Goal: Ask a question: Seek information or help from site administrators or community

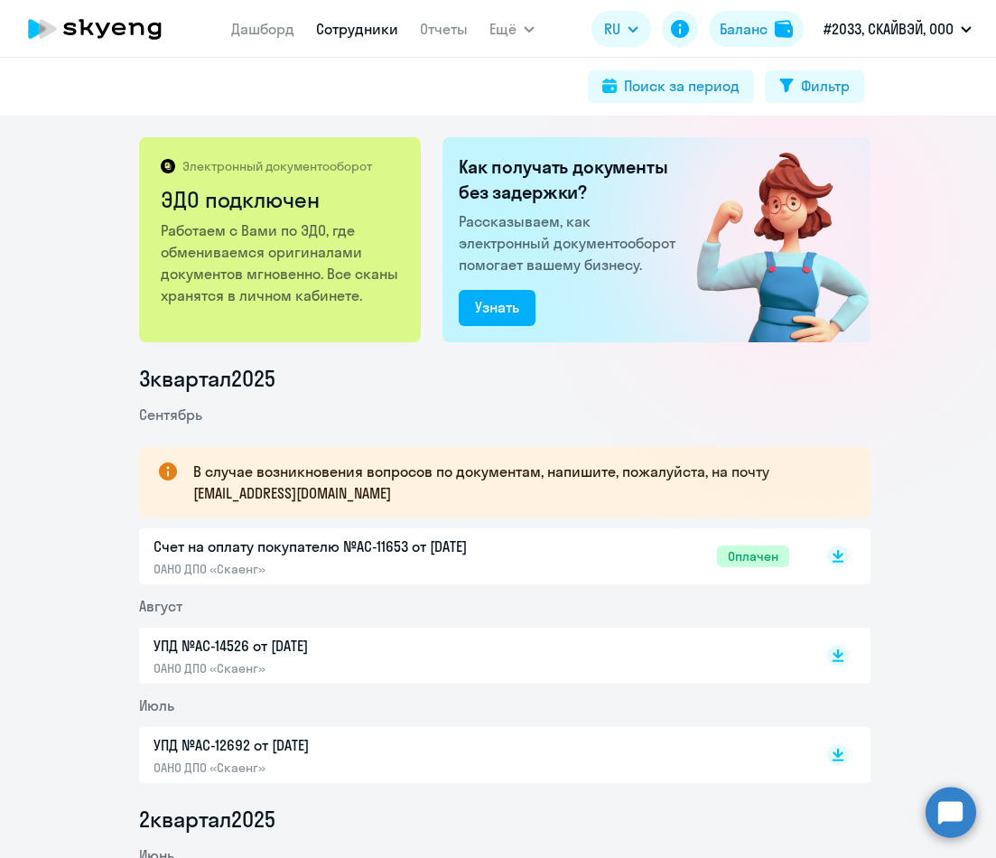
click at [356, 23] on link "Сотрудники" at bounding box center [357, 29] width 82 height 18
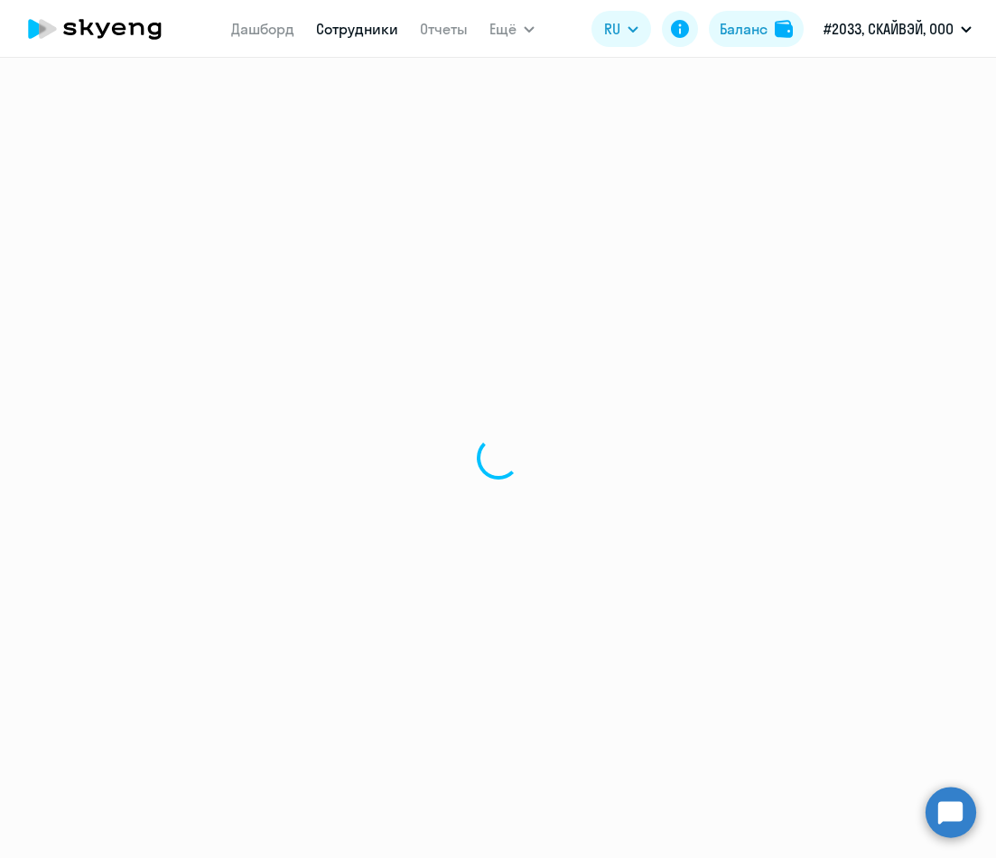
select select "30"
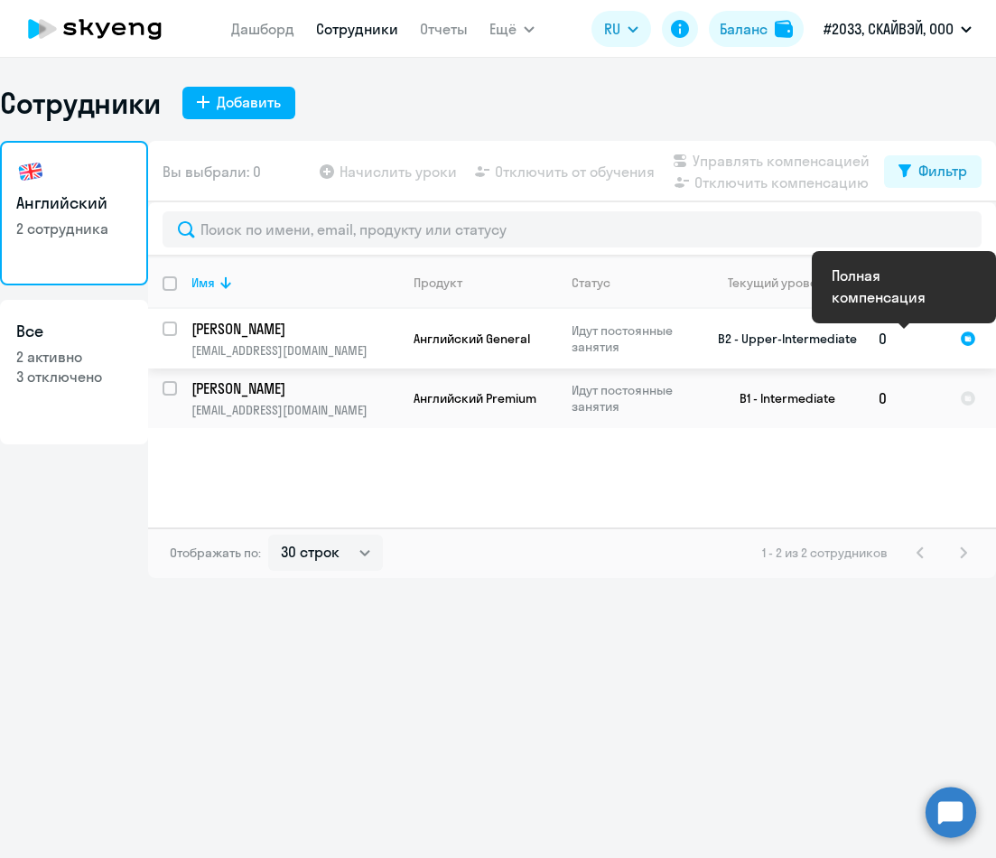
click at [967, 337] on div at bounding box center [968, 338] width 16 height 16
select select "english"
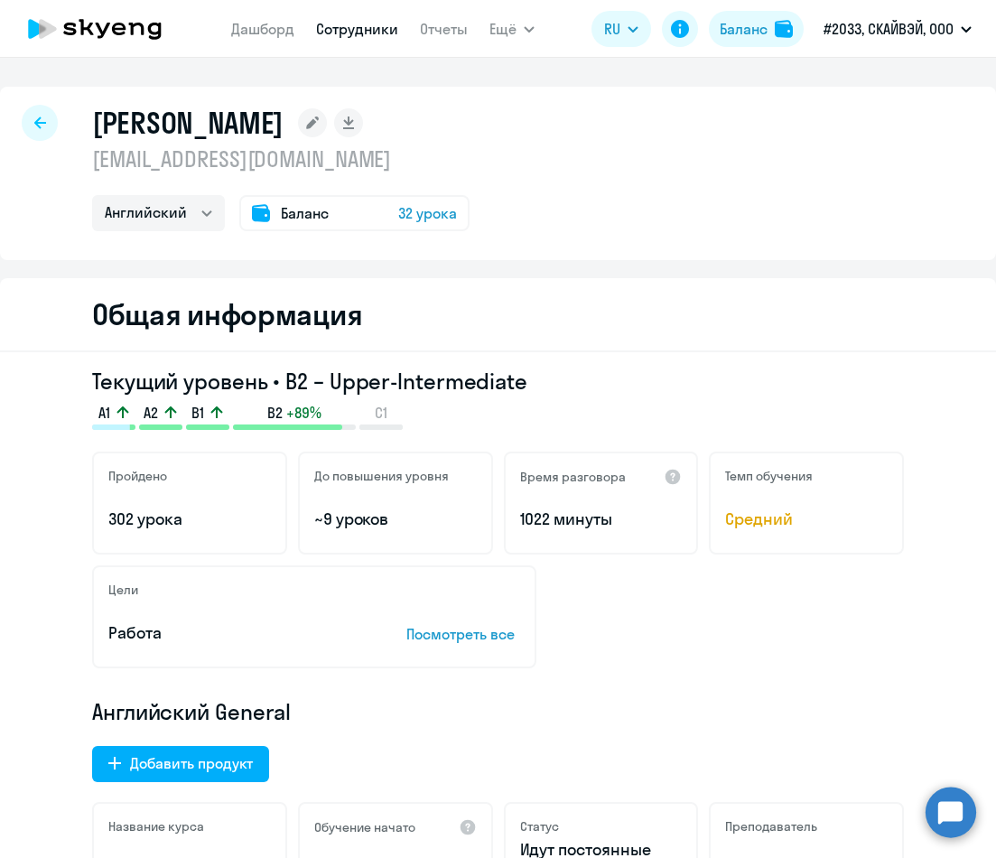
click at [31, 124] on div at bounding box center [40, 123] width 36 height 36
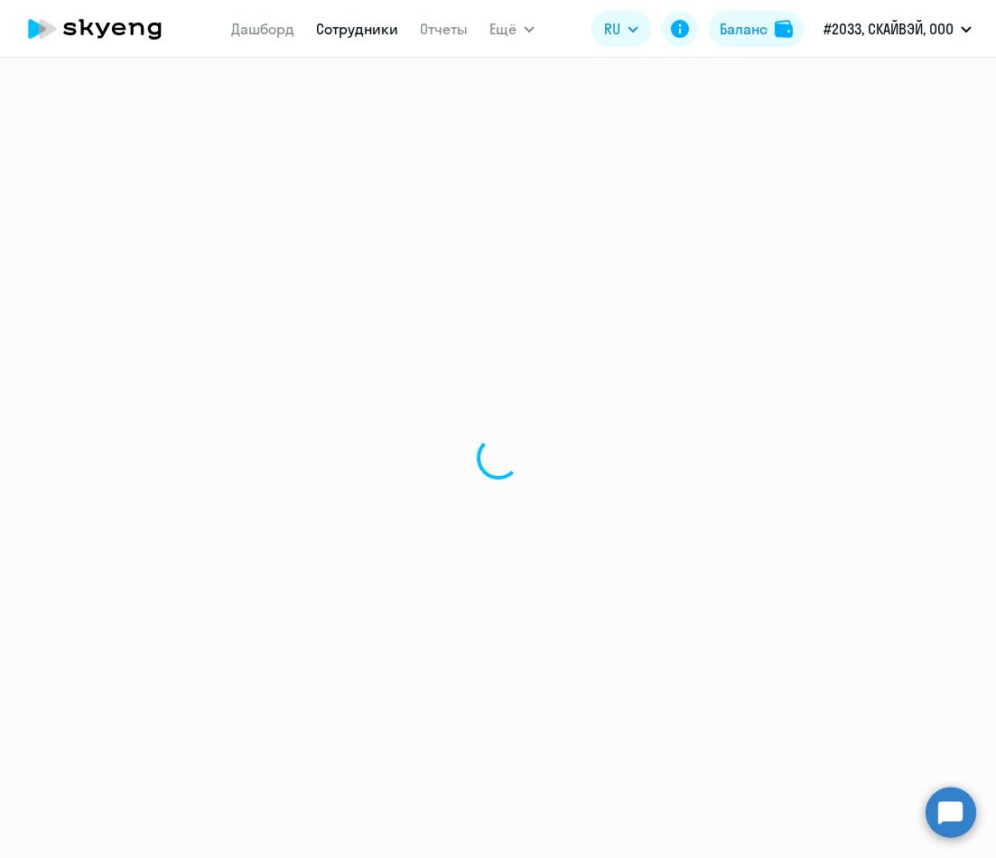
select select "30"
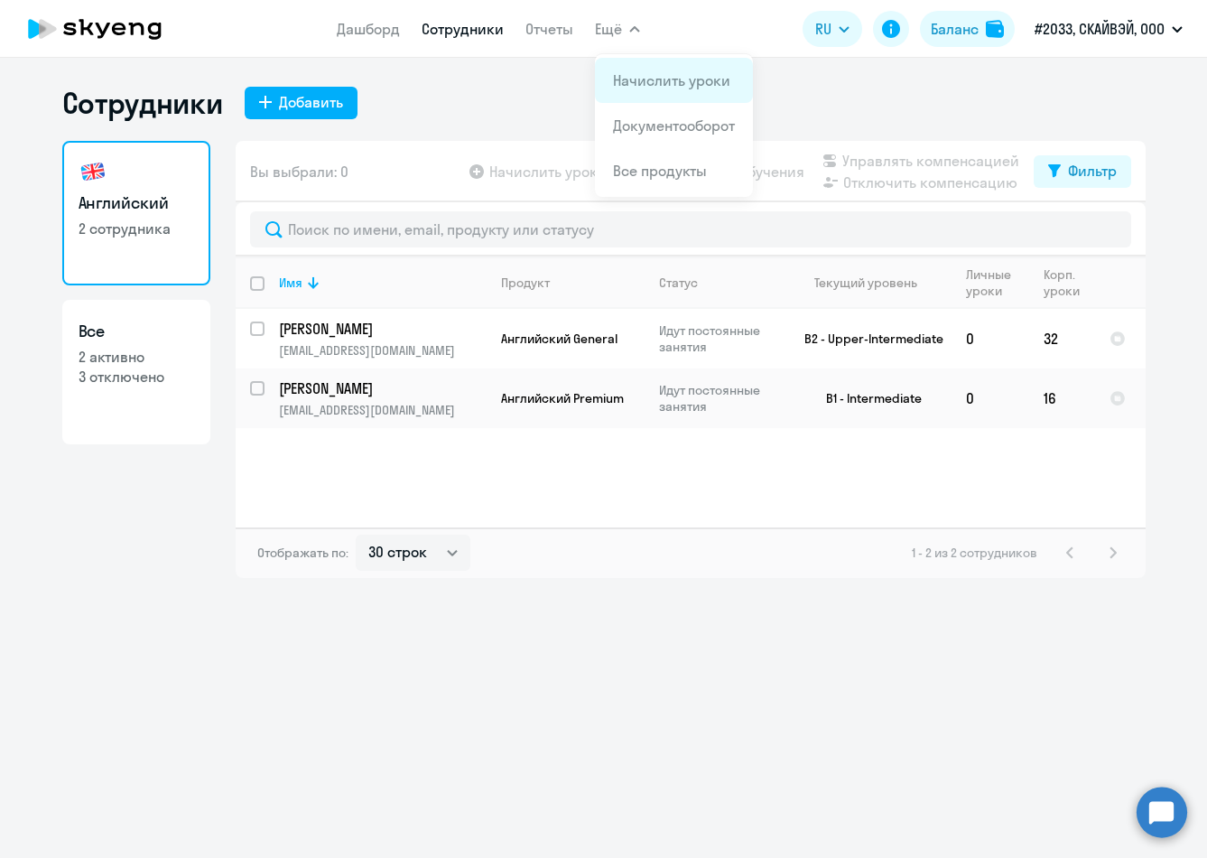
click at [626, 80] on link "Начислить уроки" at bounding box center [671, 80] width 117 height 18
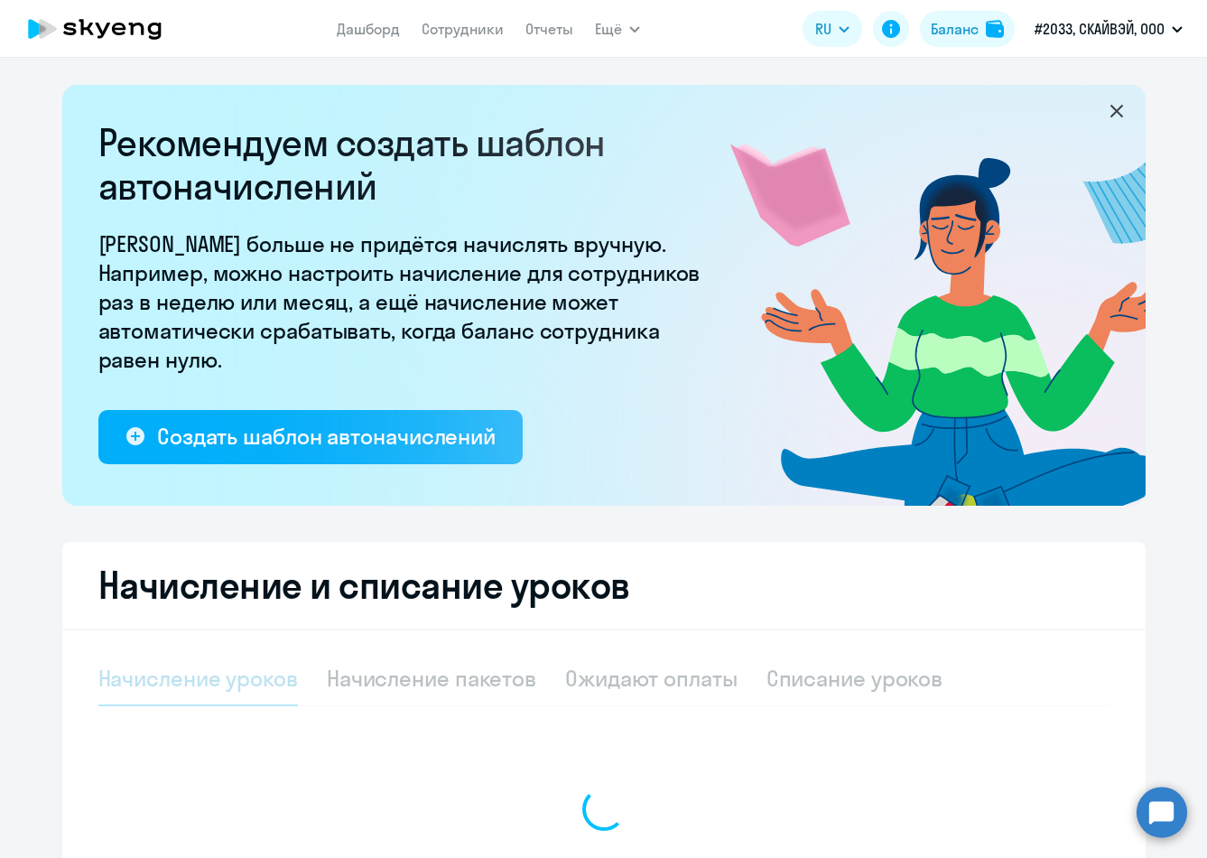
select select "10"
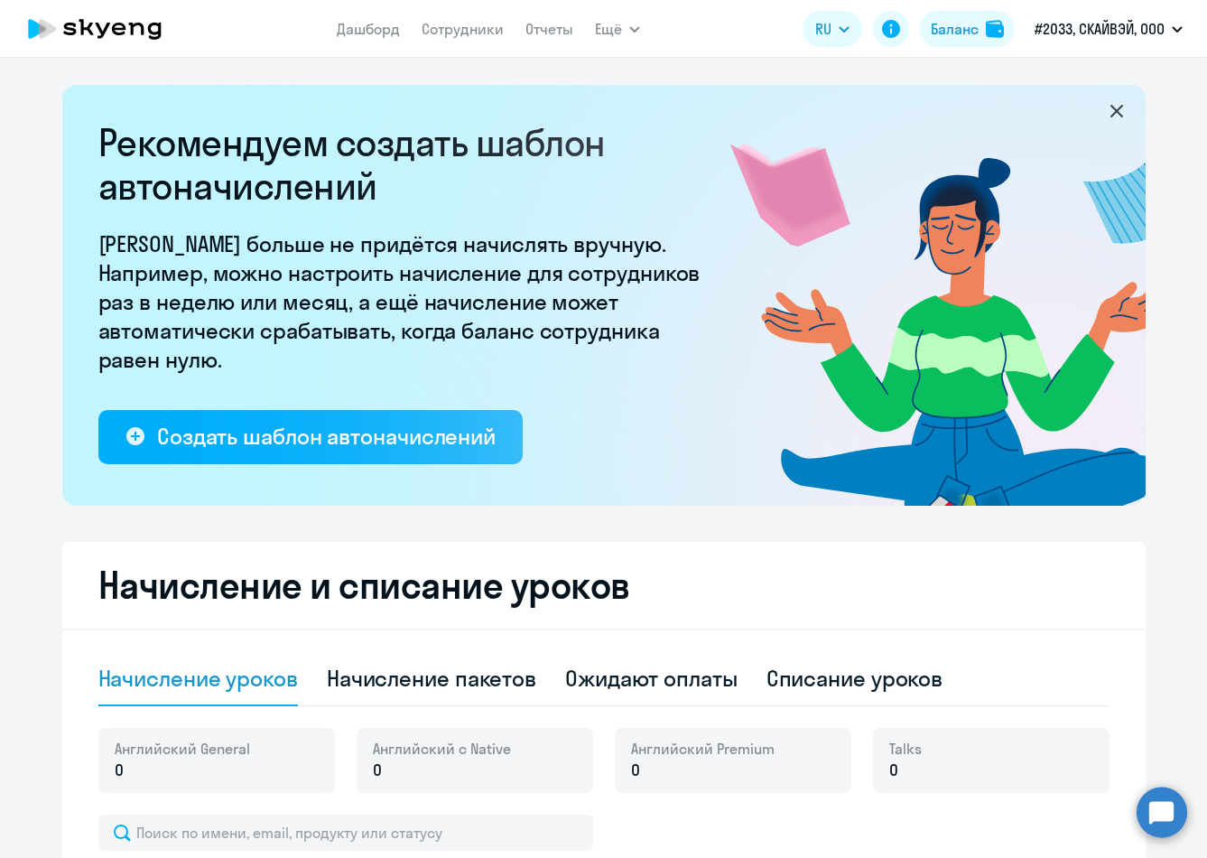
scroll to position [439, 0]
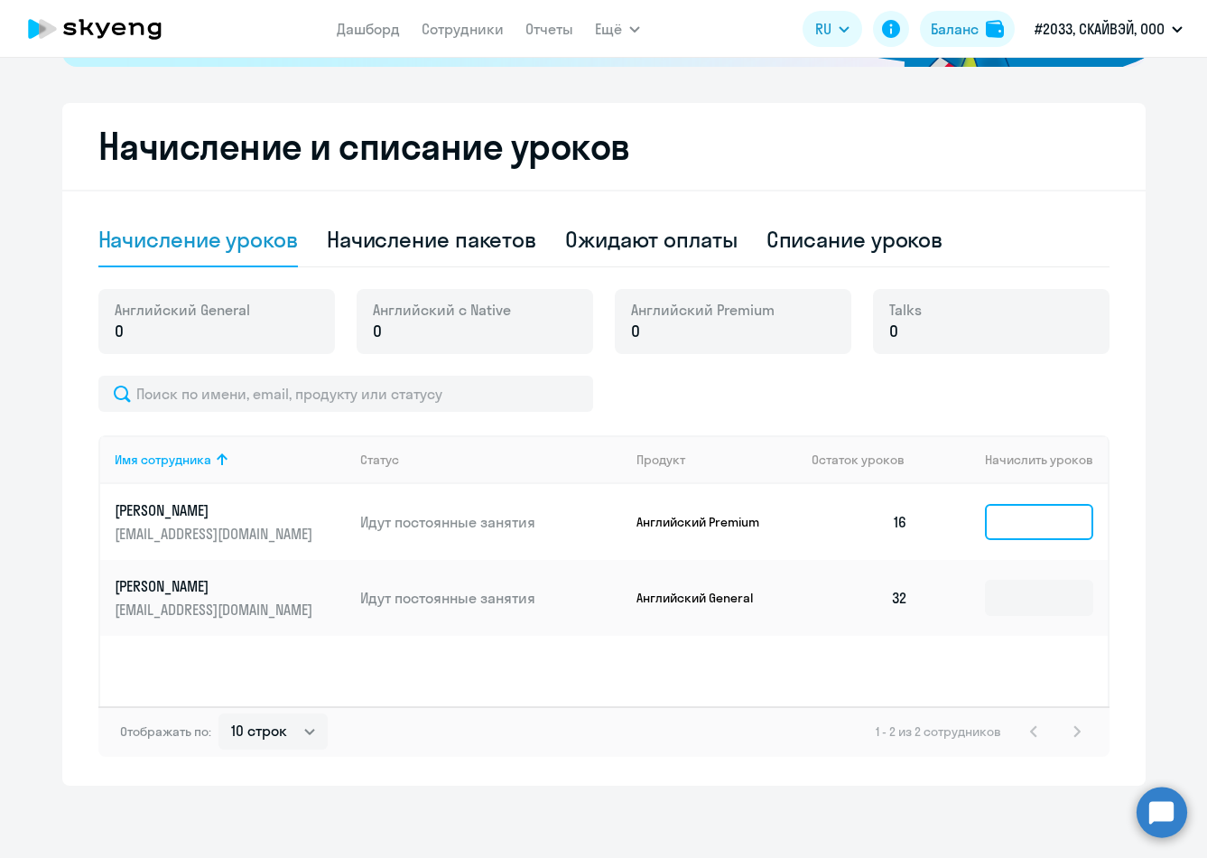
click at [995, 532] on input at bounding box center [1039, 522] width 108 height 36
click at [469, 315] on span "Английский с Native" at bounding box center [442, 310] width 138 height 20
click at [436, 252] on div "Начисление пакетов" at bounding box center [431, 239] width 209 height 29
select select "10"
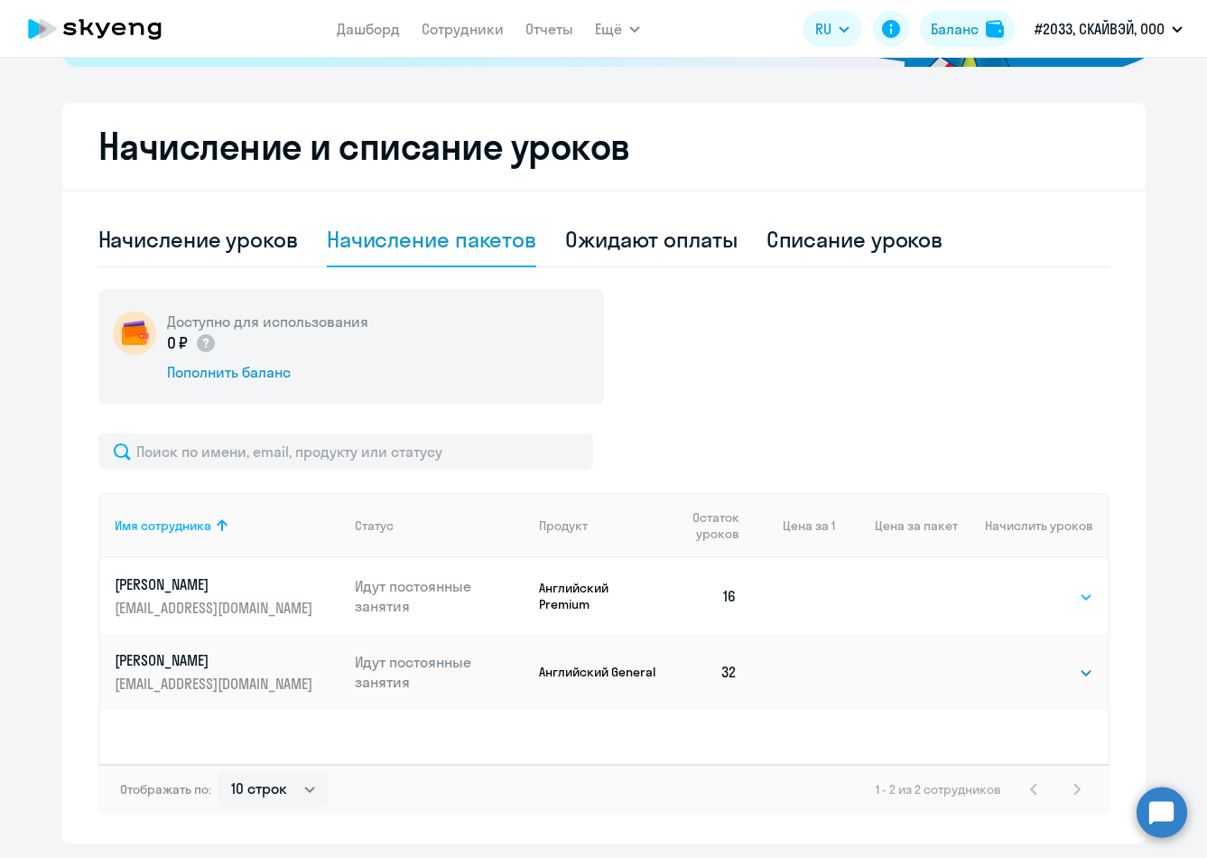
click at [995, 601] on select "Выбрать 4 8 16 32 64 96 128" at bounding box center [1056, 597] width 74 height 22
select select "8"
click at [995, 586] on select "Выбрать 4 8 16 32 64 96 128" at bounding box center [1056, 597] width 74 height 22
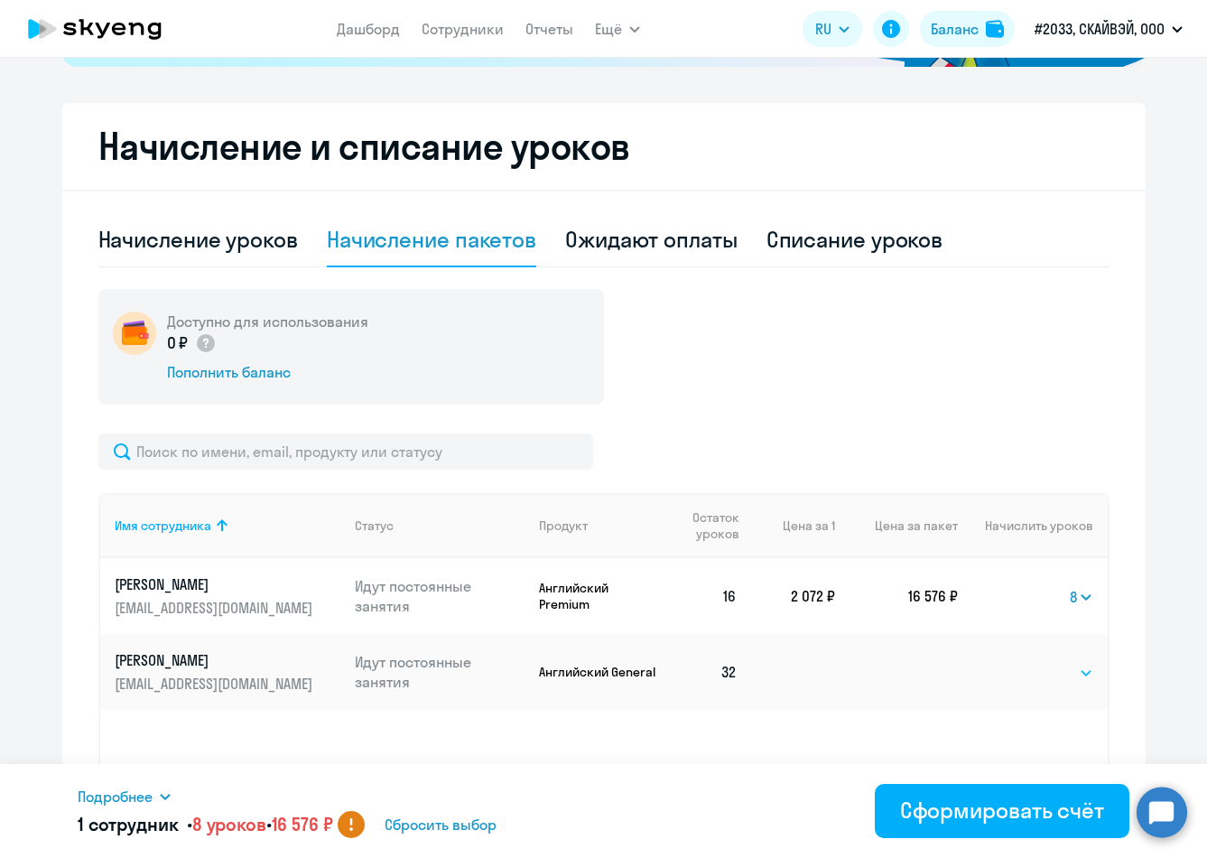
click at [995, 673] on select "Выбрать 4 8 16 32 64 96 128" at bounding box center [1056, 673] width 74 height 22
select select "32"
click at [995, 662] on select "Выбрать 4 8 16 32 64 96 128" at bounding box center [1056, 673] width 74 height 22
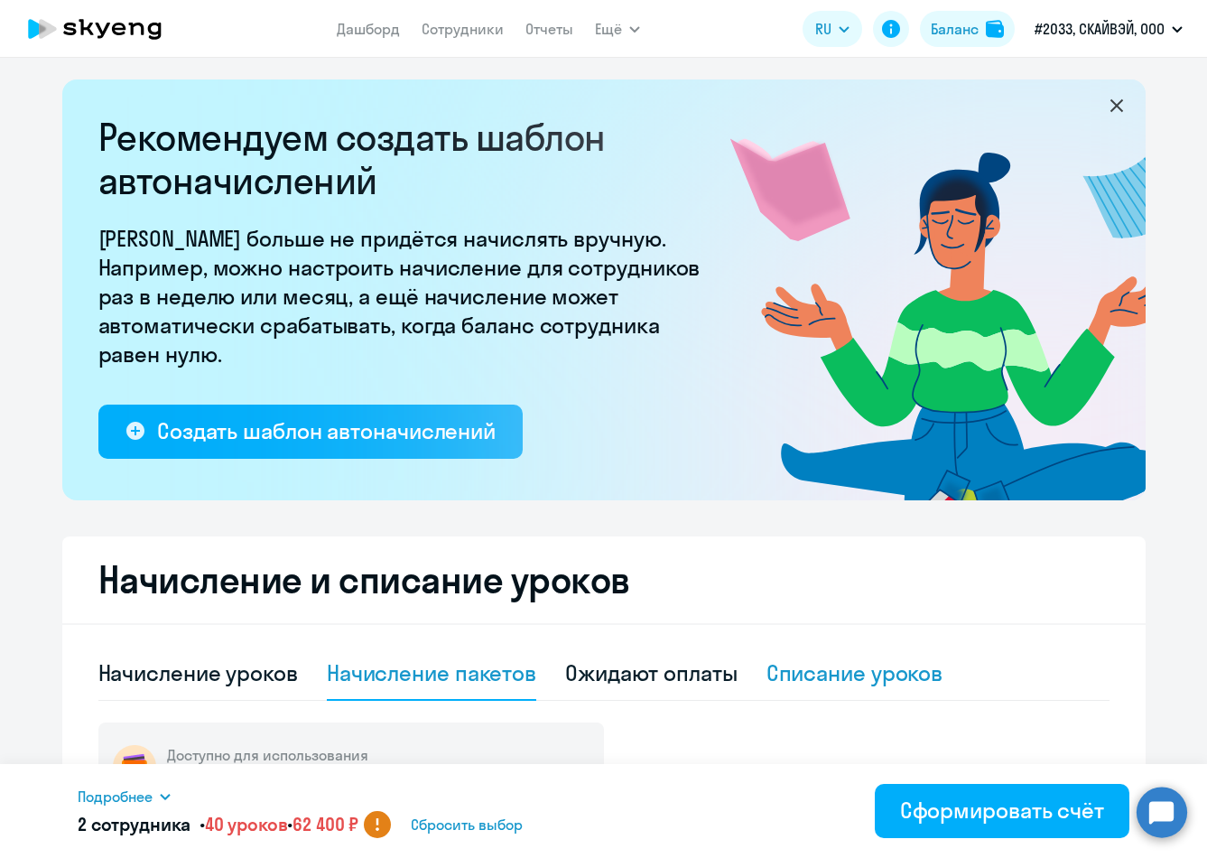
scroll to position [0, 0]
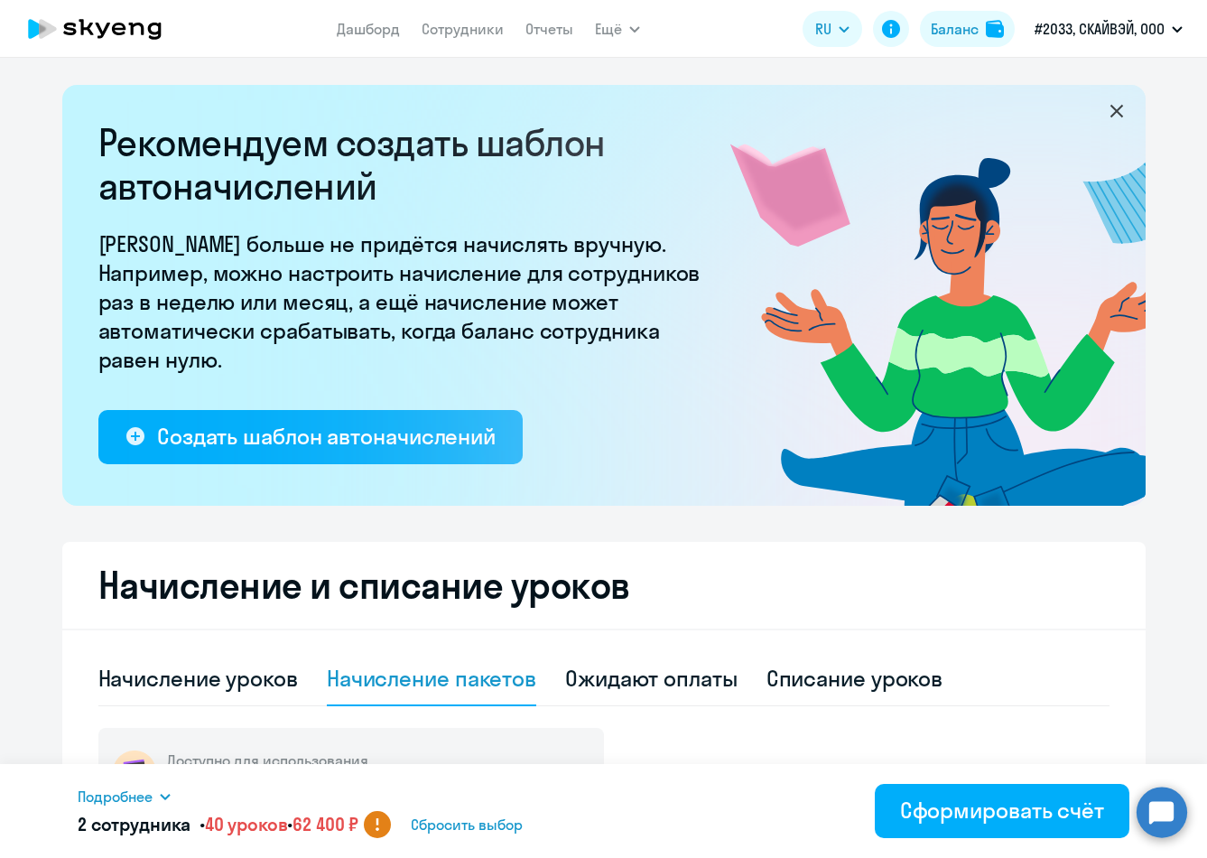
click at [134, 31] on icon at bounding box center [94, 28] width 159 height 45
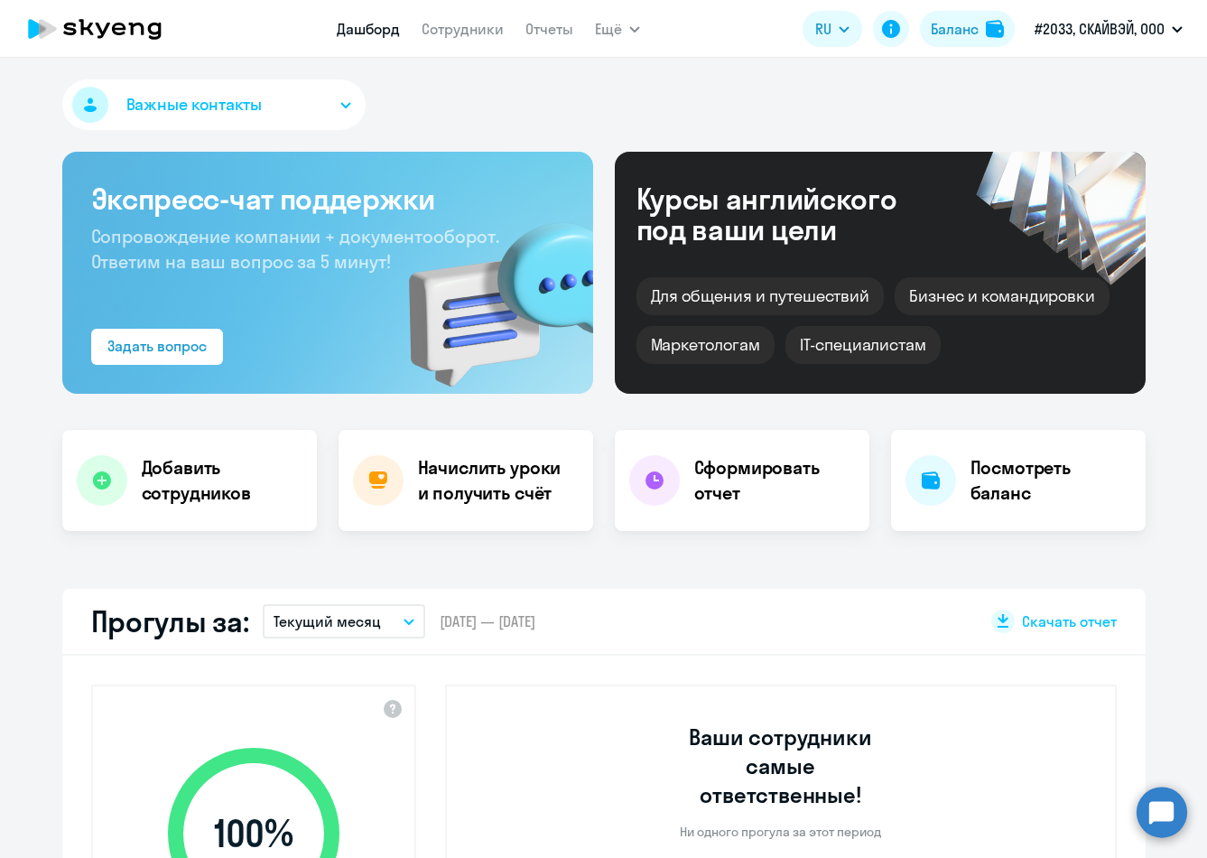
select select "30"
click at [961, 288] on div "Бизнес и командировки" at bounding box center [1002, 296] width 215 height 38
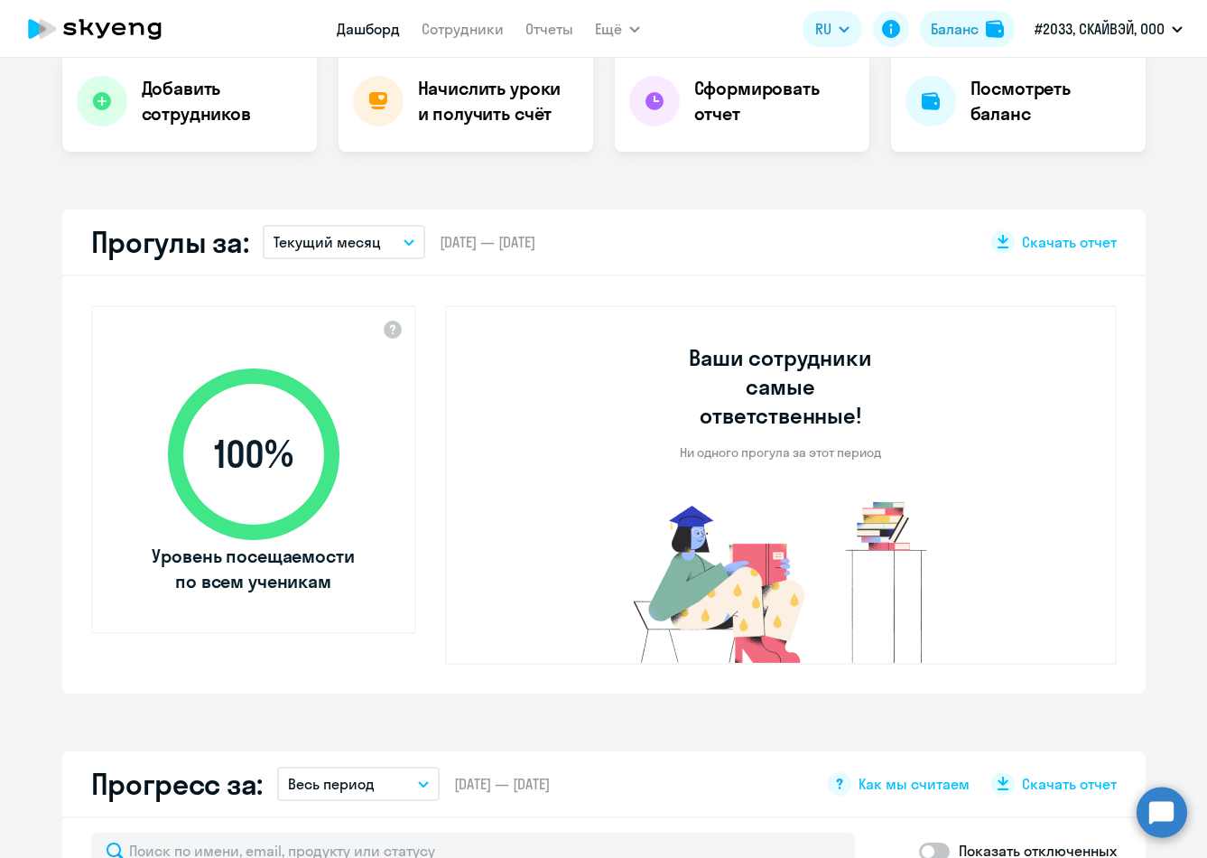
scroll to position [18, 0]
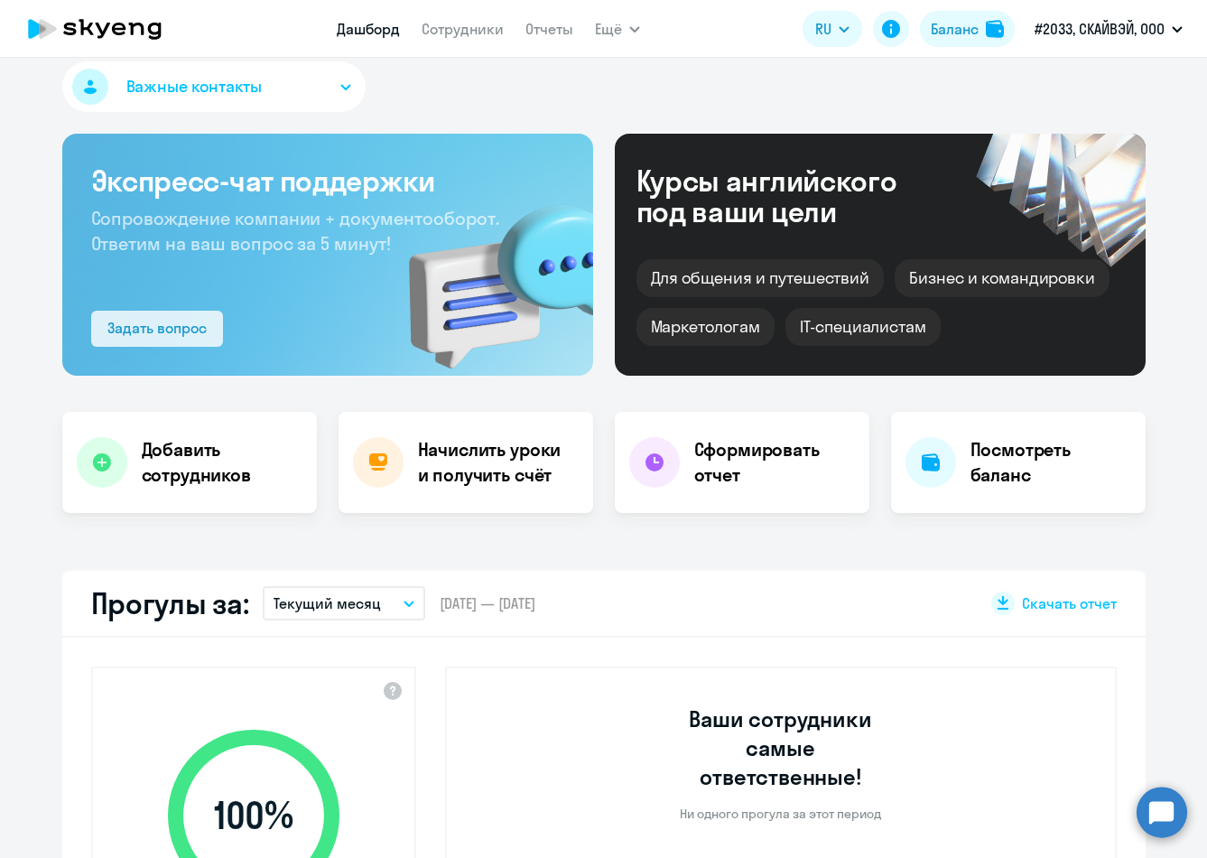
click at [144, 324] on div "Задать вопрос" at bounding box center [156, 328] width 99 height 22
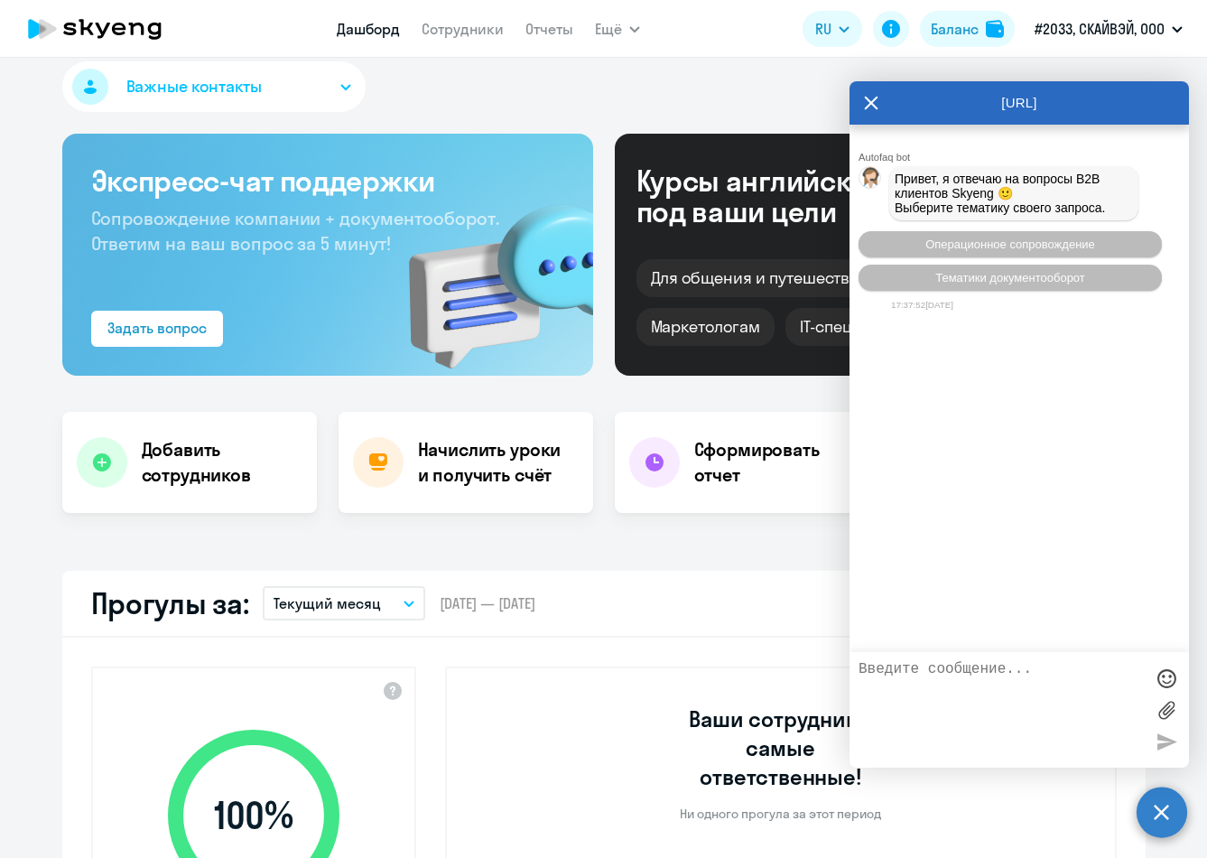
click at [995, 664] on textarea at bounding box center [1001, 710] width 285 height 98
type textarea "Добрый день!"
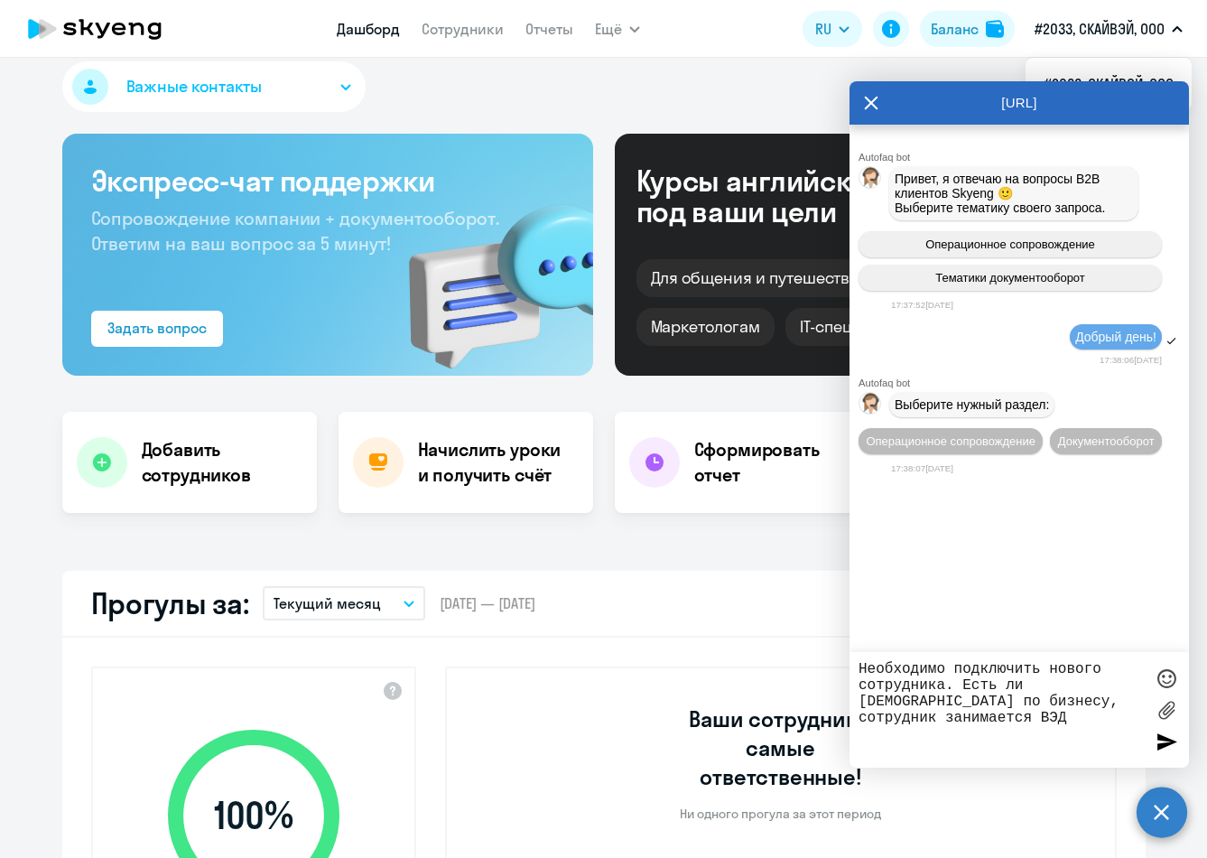
click at [995, 715] on textarea "Необходимо подключить нового сотрудника. Есть ли [DEMOGRAPHIC_DATA] по бизнесу,…" at bounding box center [1001, 710] width 285 height 98
click at [995, 700] on textarea "Необходимо подключить нового сотрудника. Есть ли [DEMOGRAPHIC_DATA] по бизнесу,…" at bounding box center [1001, 710] width 285 height 98
type textarea "Необходимо подключить нового сотрудника. Есть ли [DEMOGRAPHIC_DATA] по бизнесу,…"
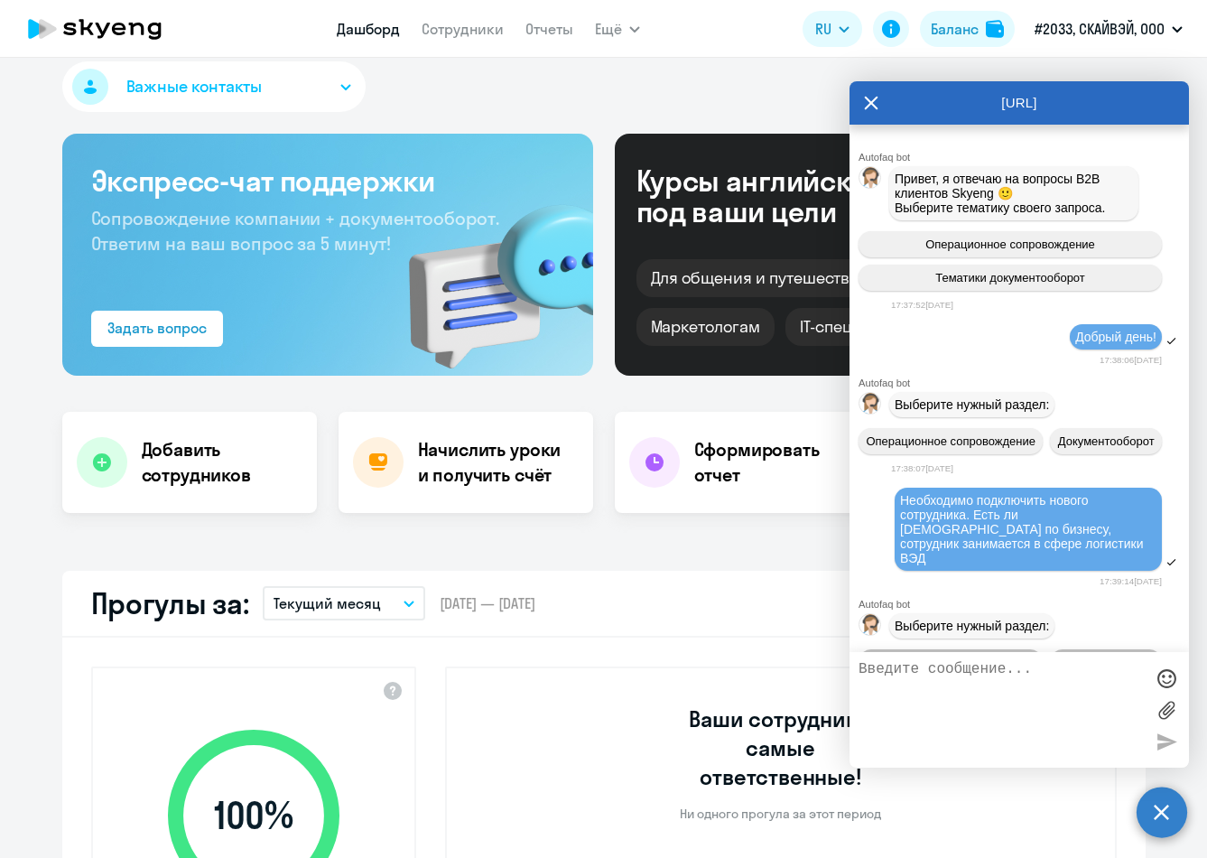
scroll to position [110, 0]
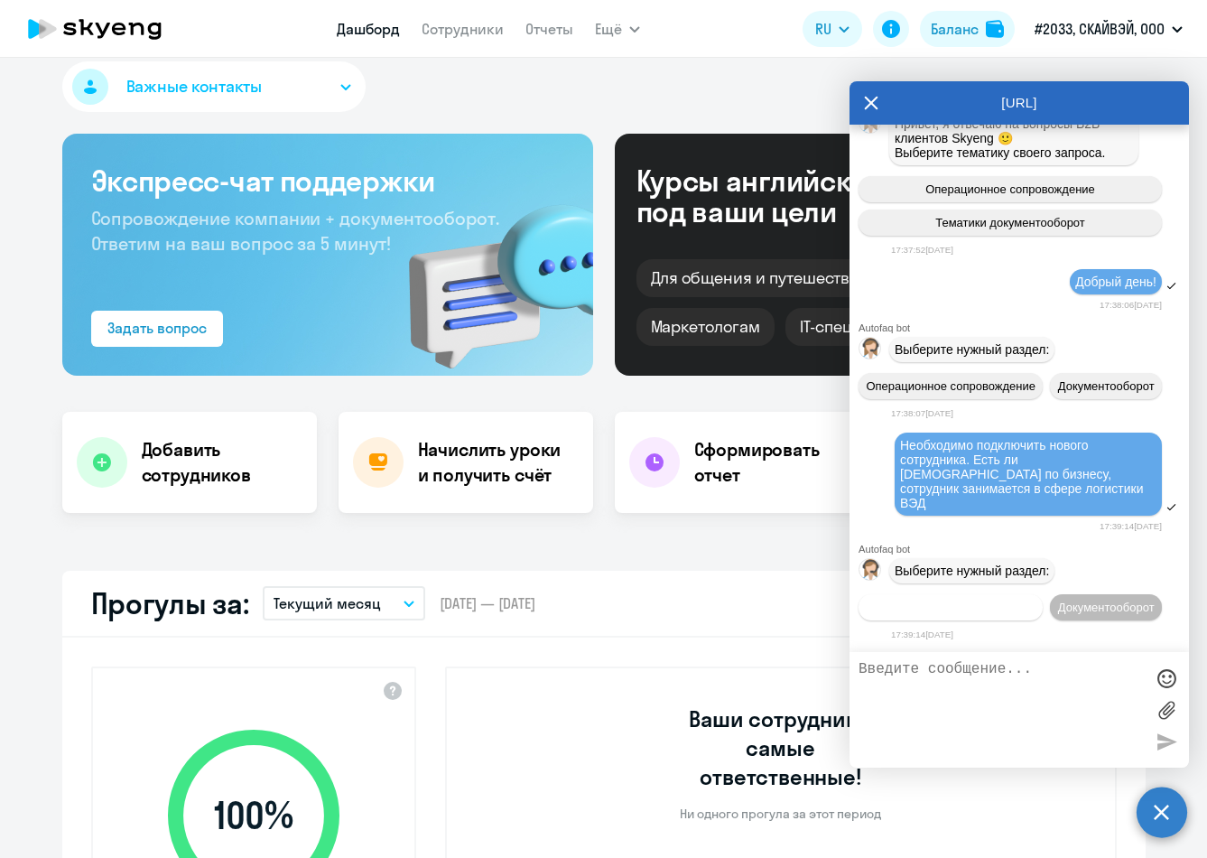
click at [937, 594] on button "Операционное сопровождение" at bounding box center [951, 607] width 184 height 26
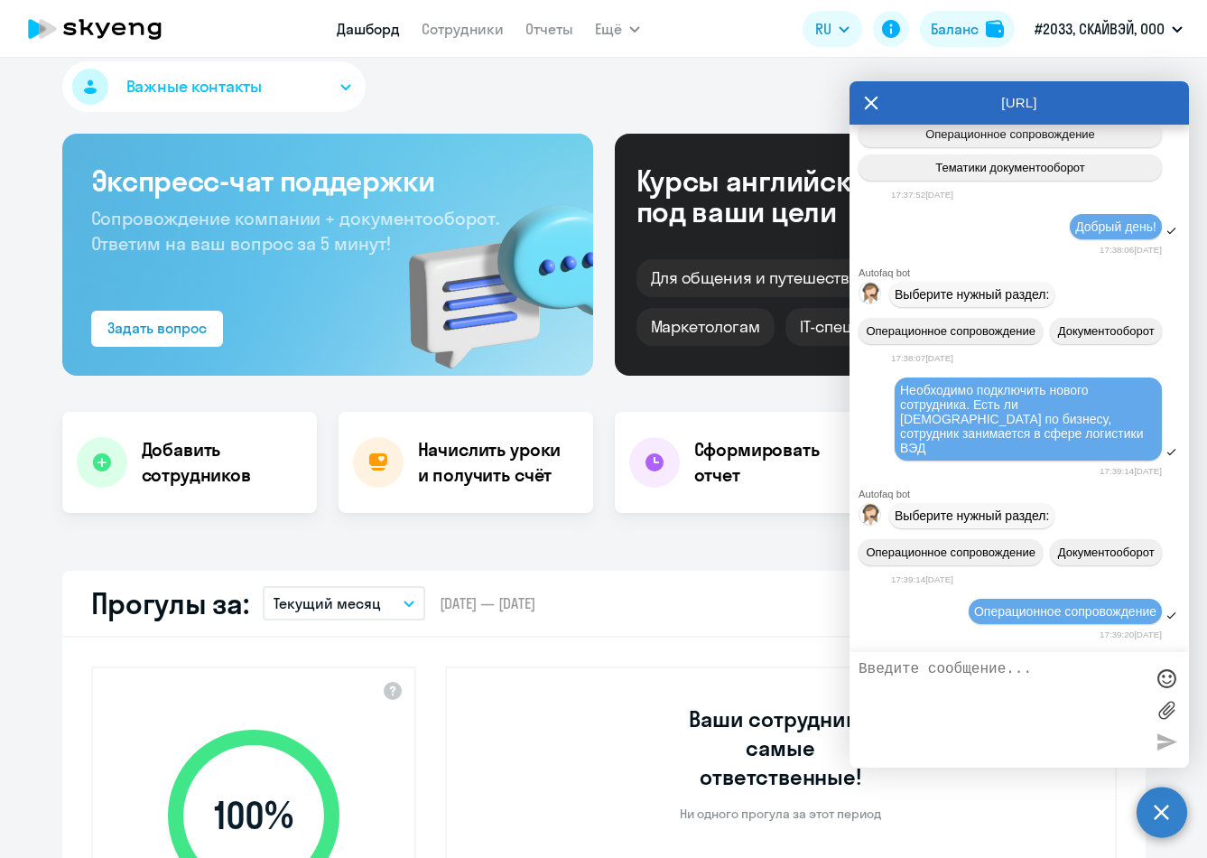
scroll to position [307, 0]
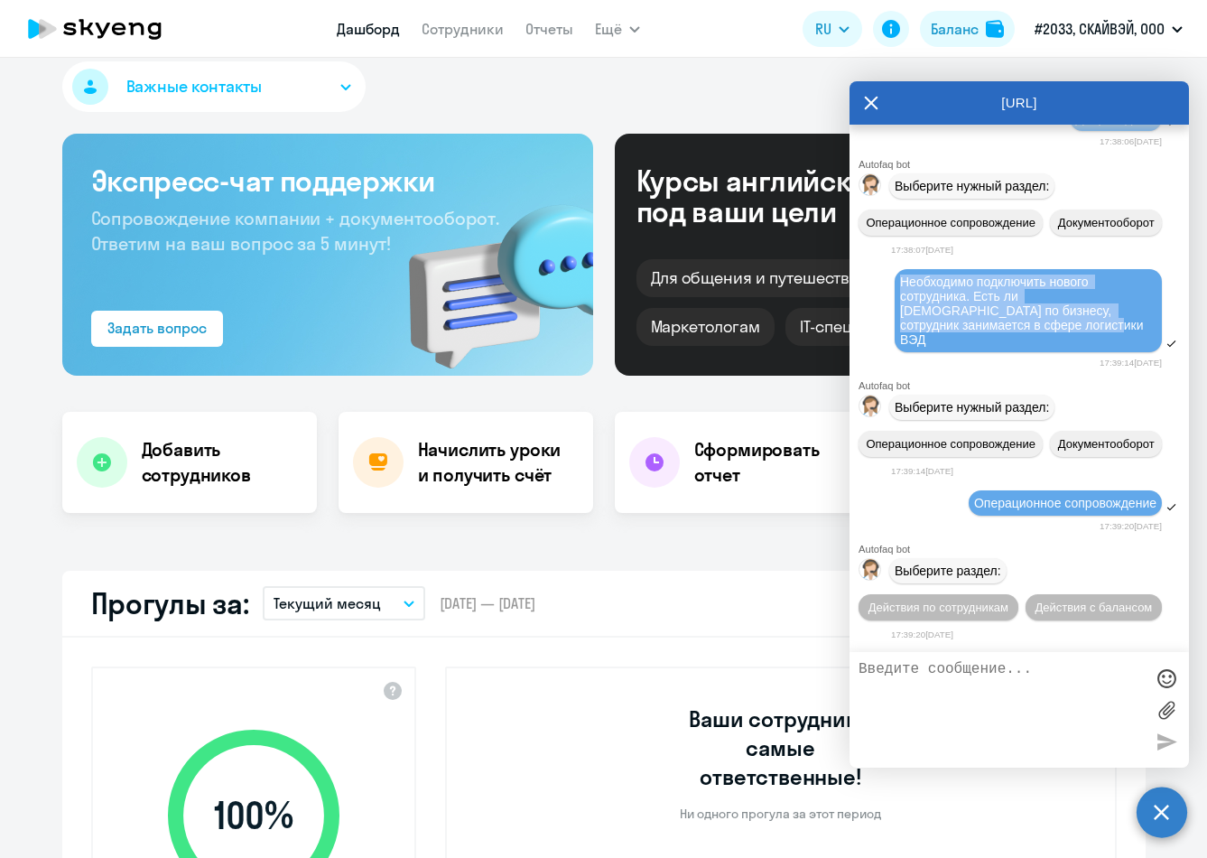
drag, startPoint x: 994, startPoint y: 271, endPoint x: 892, endPoint y: 221, distance: 113.5
click at [892, 267] on div "Необходимо подключить нового сотрудника. Есть ли [DEMOGRAPHIC_DATA] по бизнесу,…" at bounding box center [1019, 311] width 339 height 88
copy span "Необходимо подключить нового сотрудника. Есть ли [DEMOGRAPHIC_DATA] по бизнесу,…"
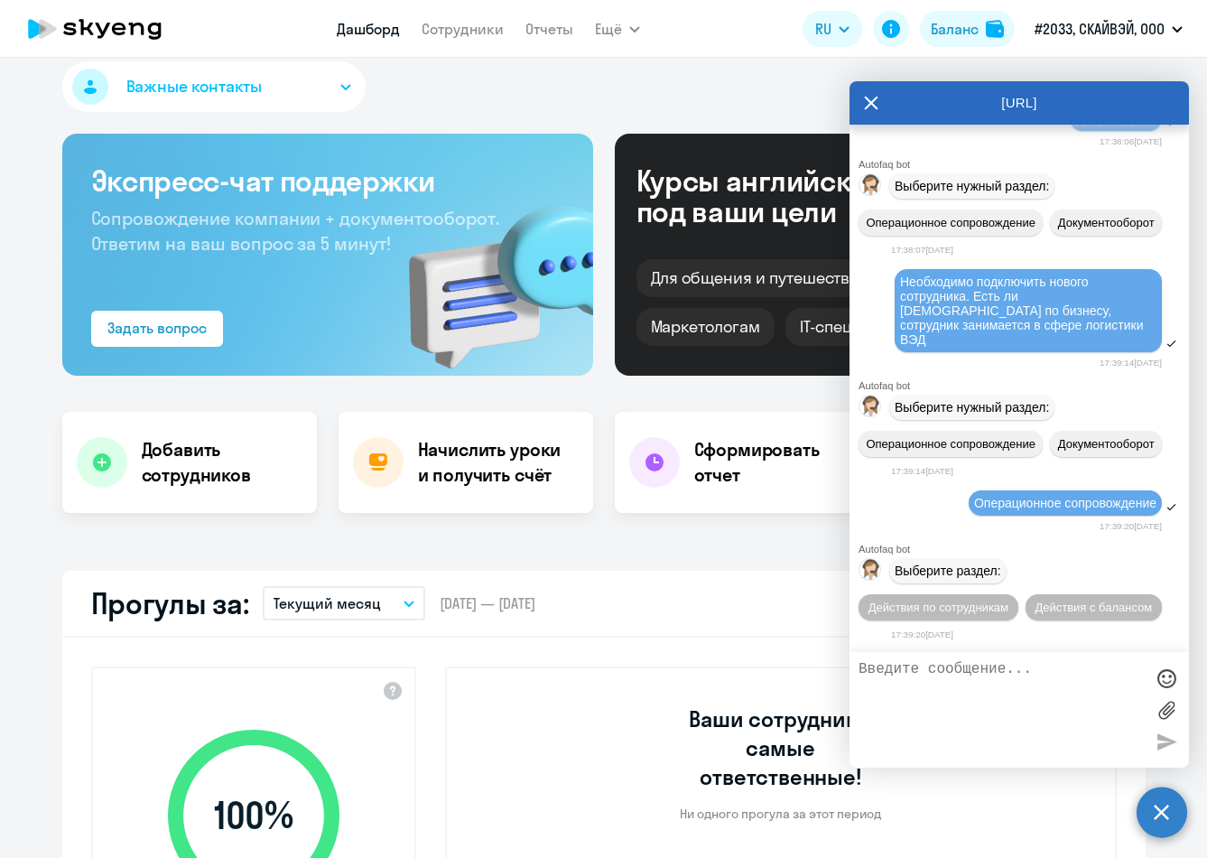
click at [907, 690] on textarea at bounding box center [1001, 710] width 285 height 98
click at [943, 600] on span "Действия по сотрудникам" at bounding box center [939, 607] width 140 height 14
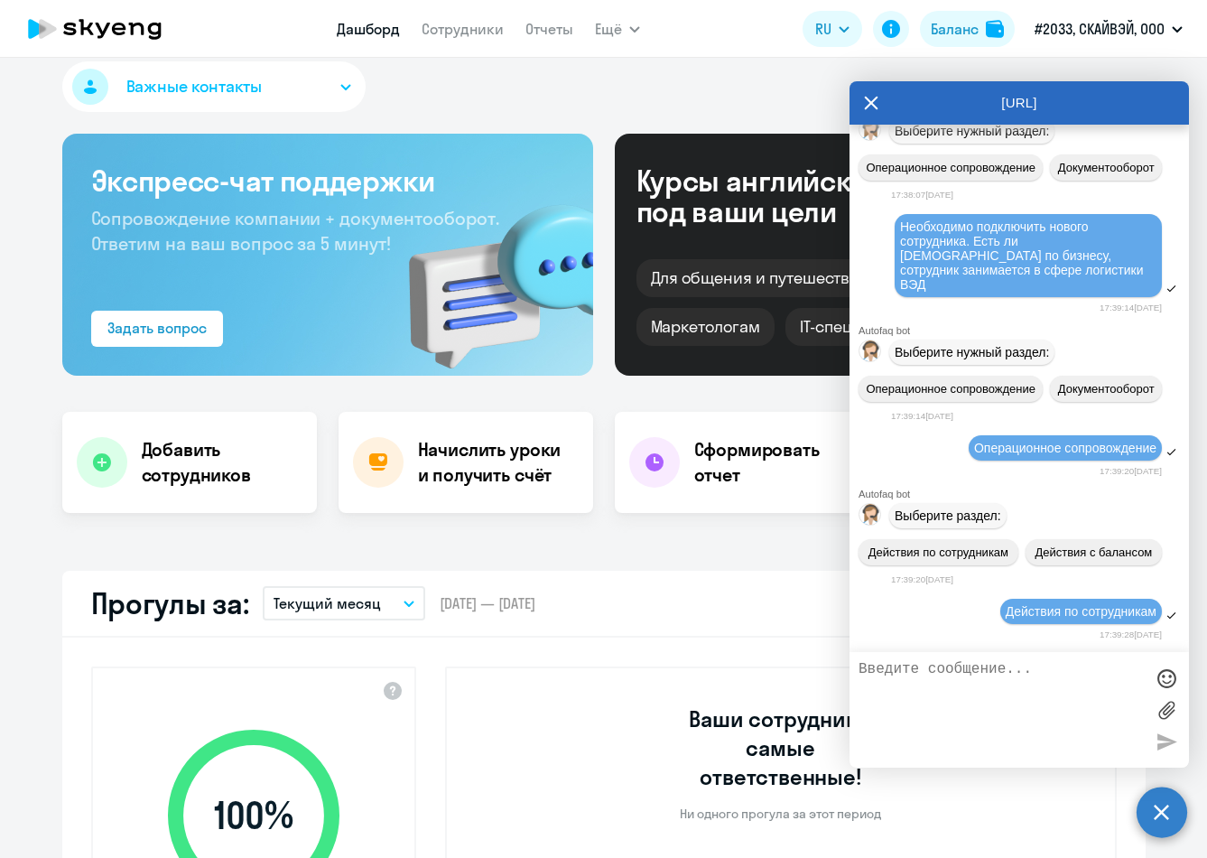
scroll to position [574, 0]
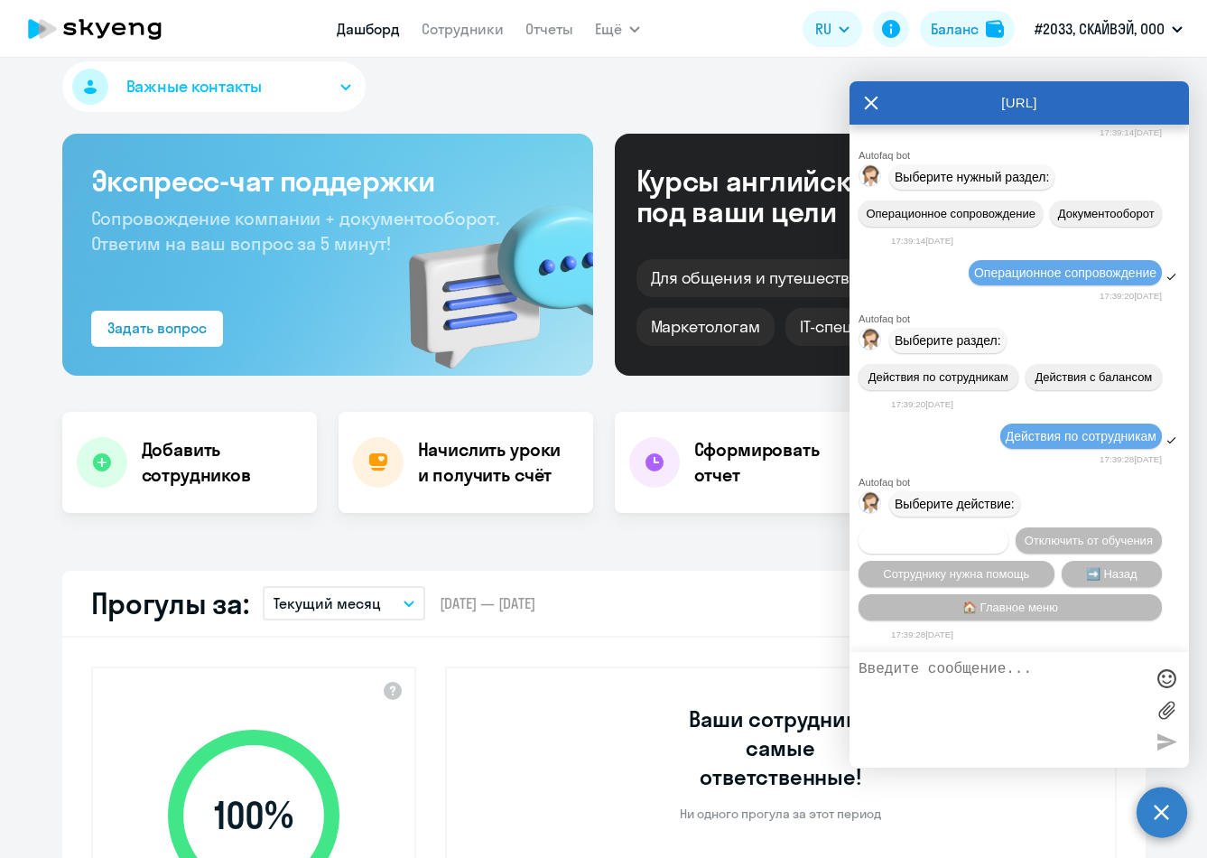
click at [991, 534] on span "Подключить к обучению" at bounding box center [934, 541] width 132 height 14
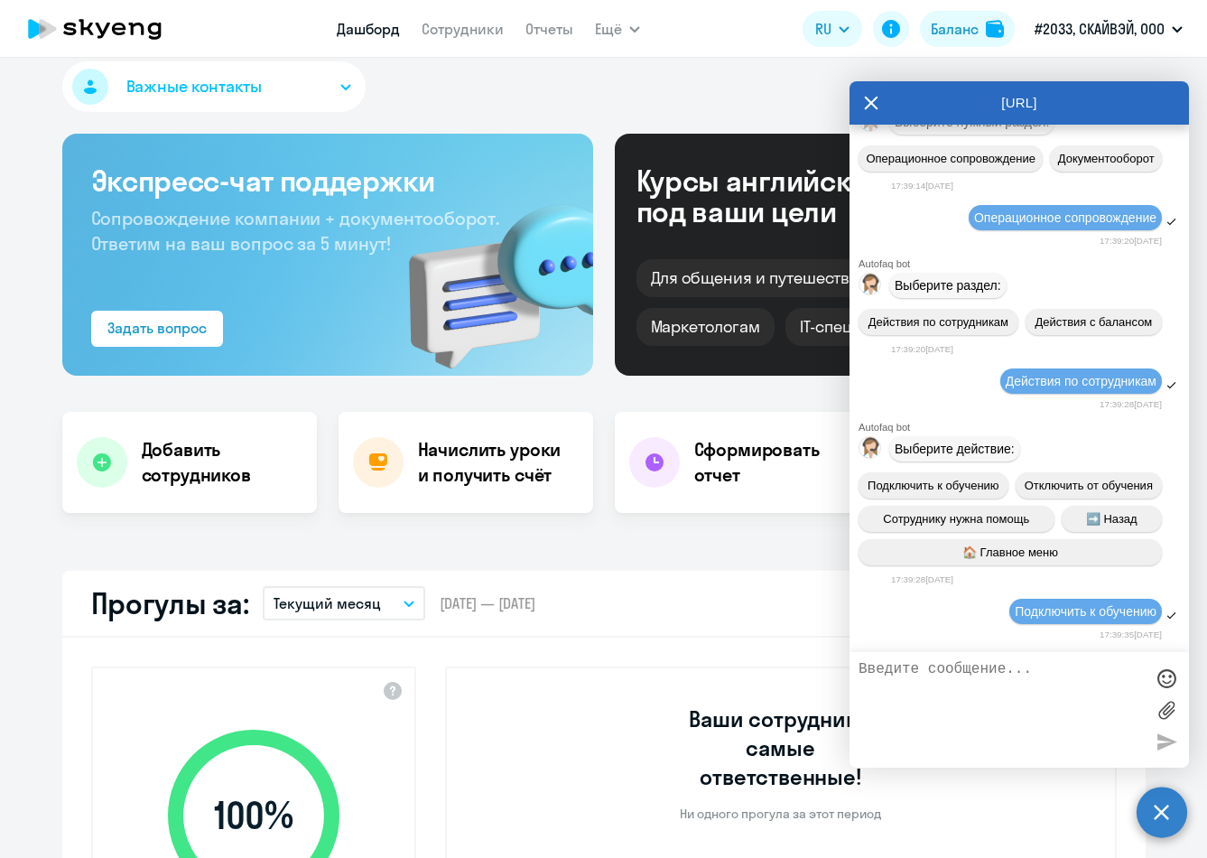
scroll to position [806, 0]
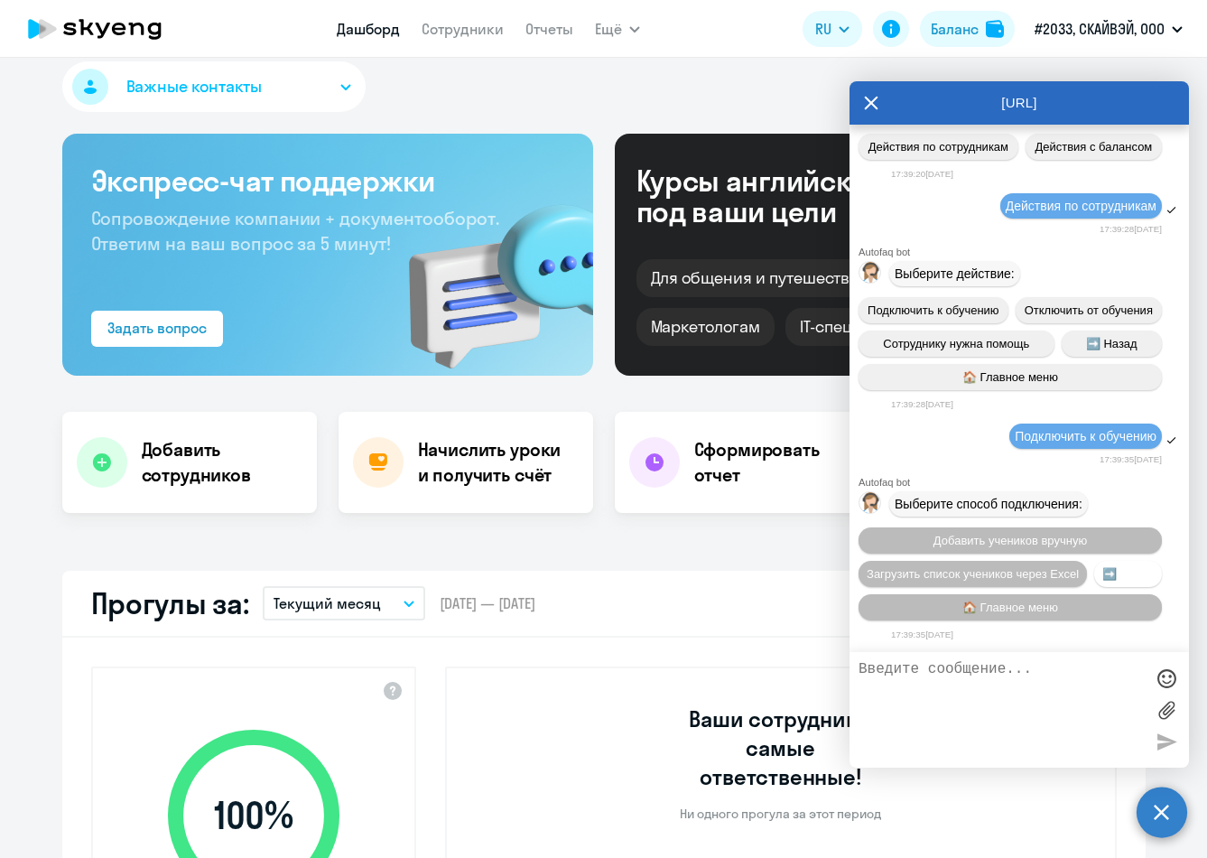
click at [995, 581] on span "➡️ Назад" at bounding box center [1127, 574] width 51 height 14
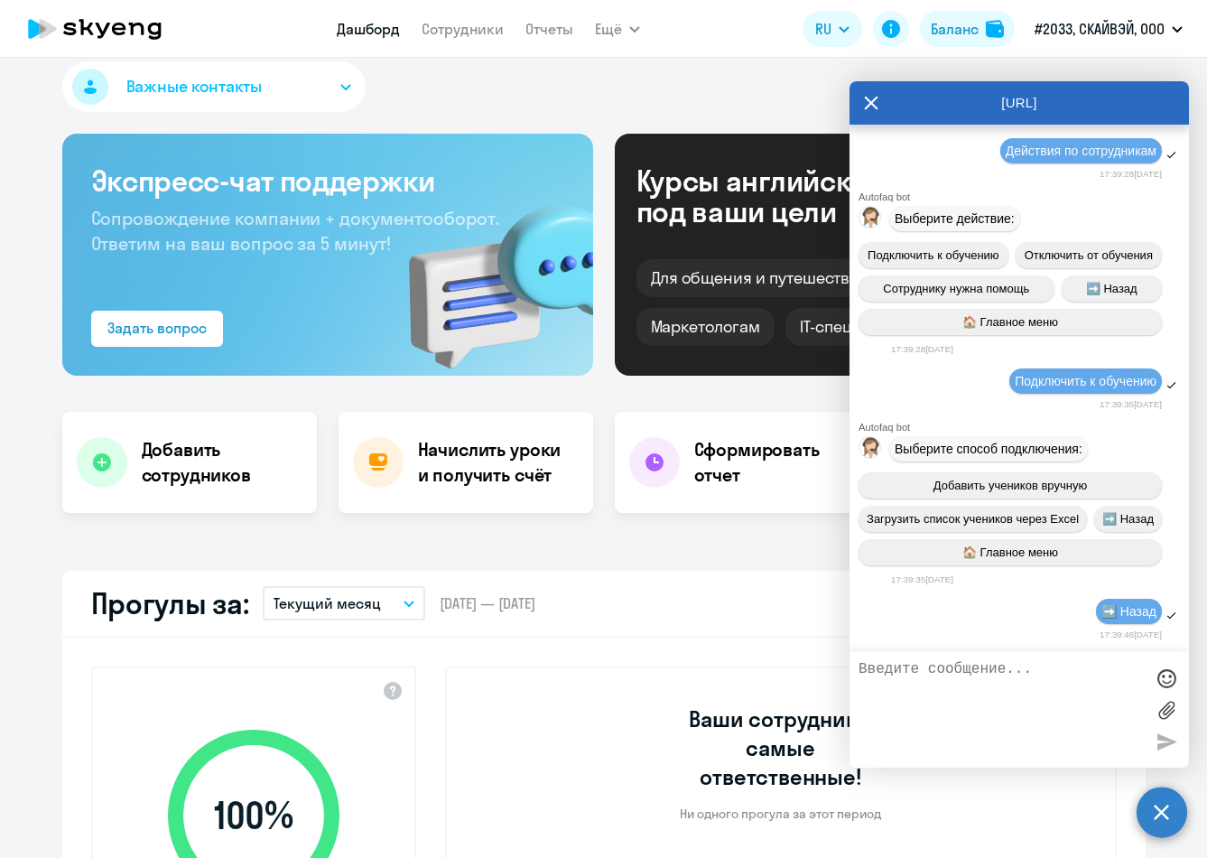
scroll to position [1076, 0]
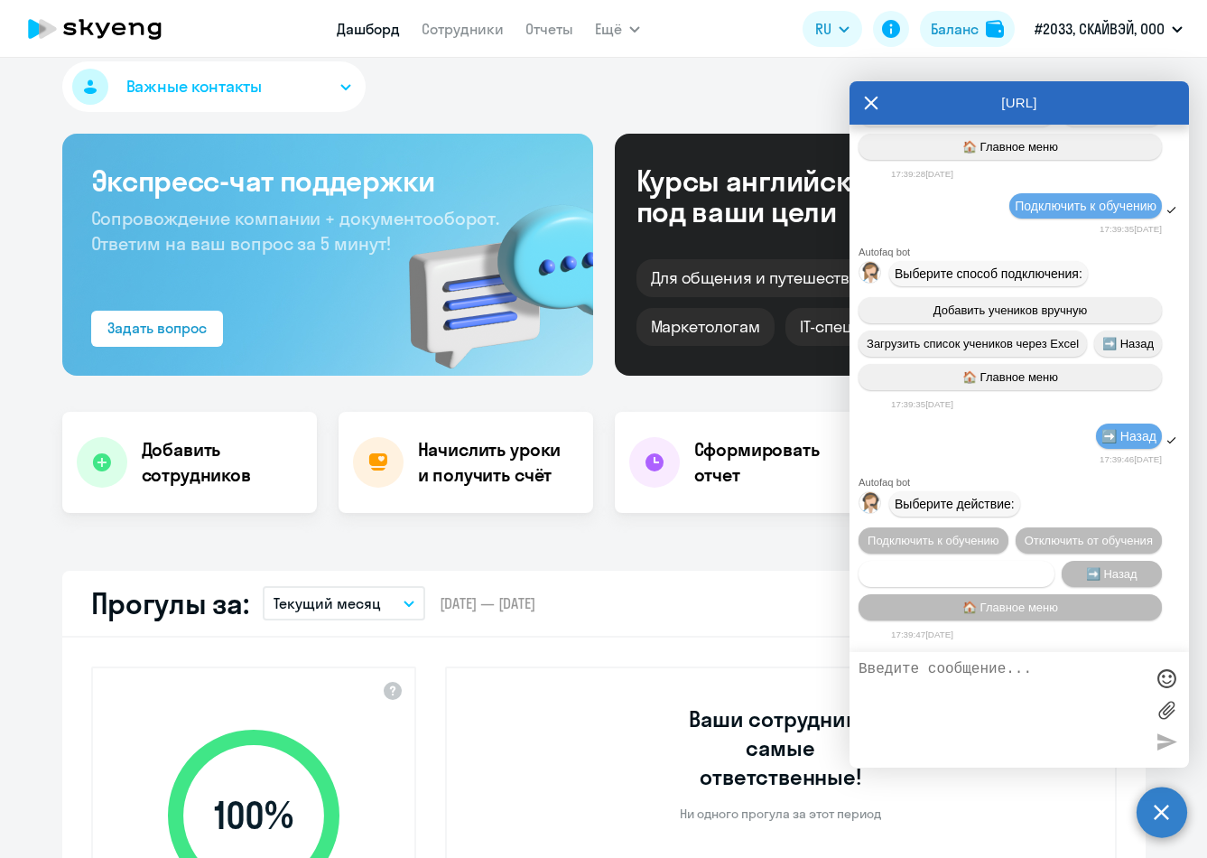
click at [953, 567] on span "Сотруднику нужна помощь" at bounding box center [956, 574] width 146 height 14
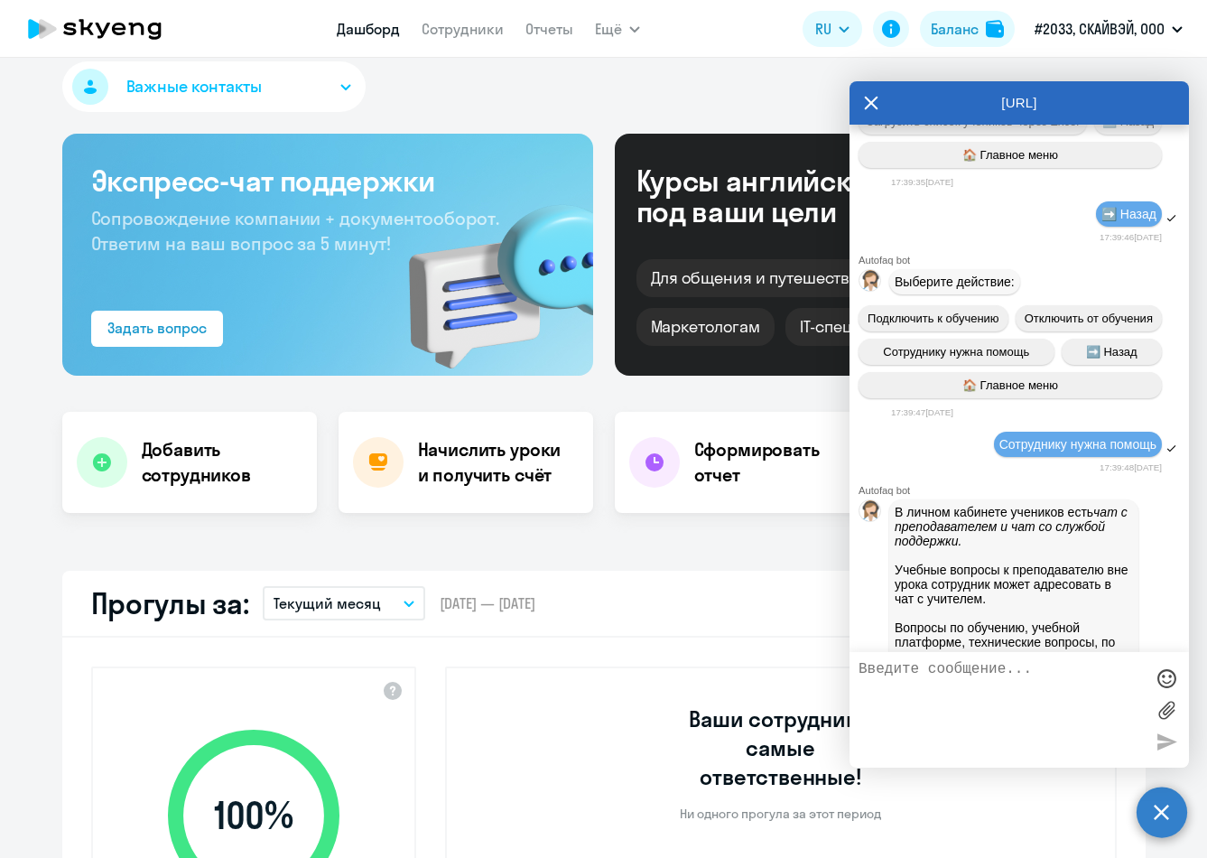
scroll to position [1701, 0]
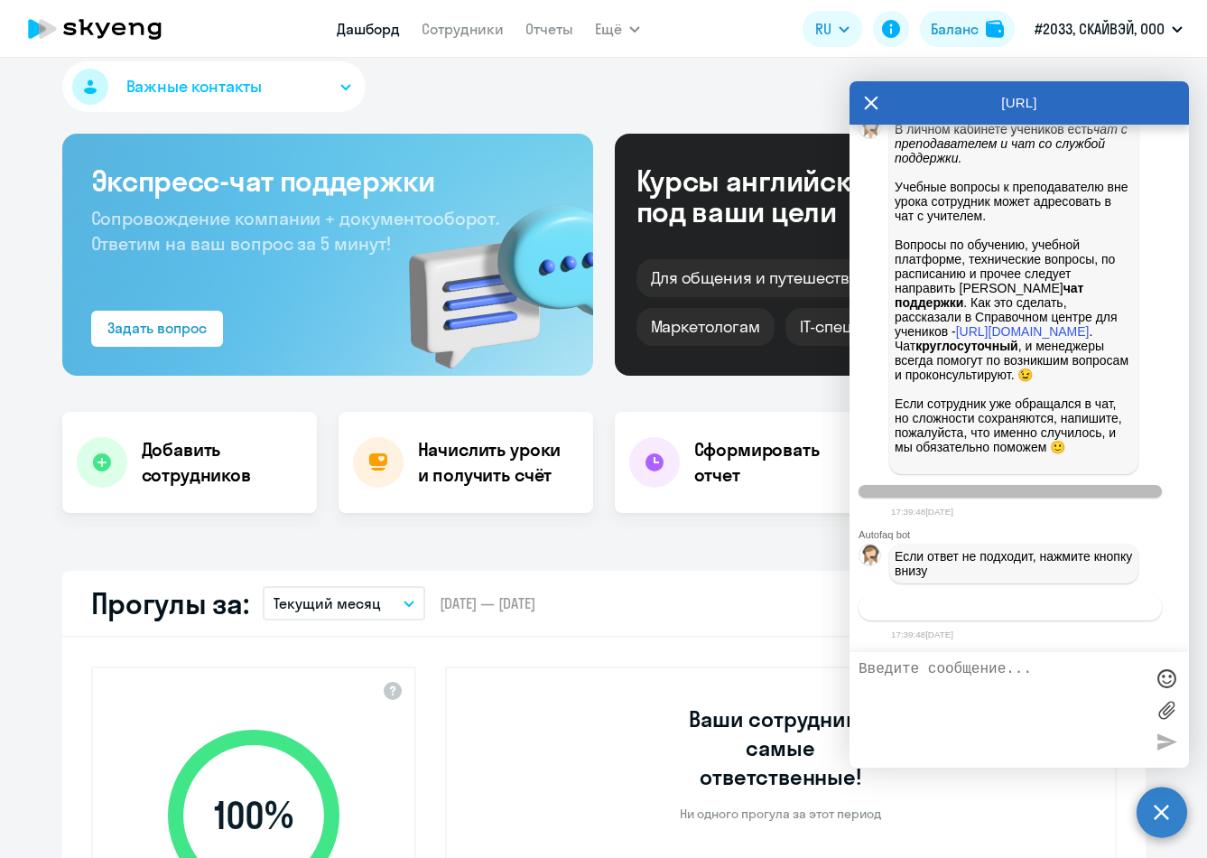
click at [955, 608] on span "Связаться с менеджером" at bounding box center [1010, 607] width 138 height 14
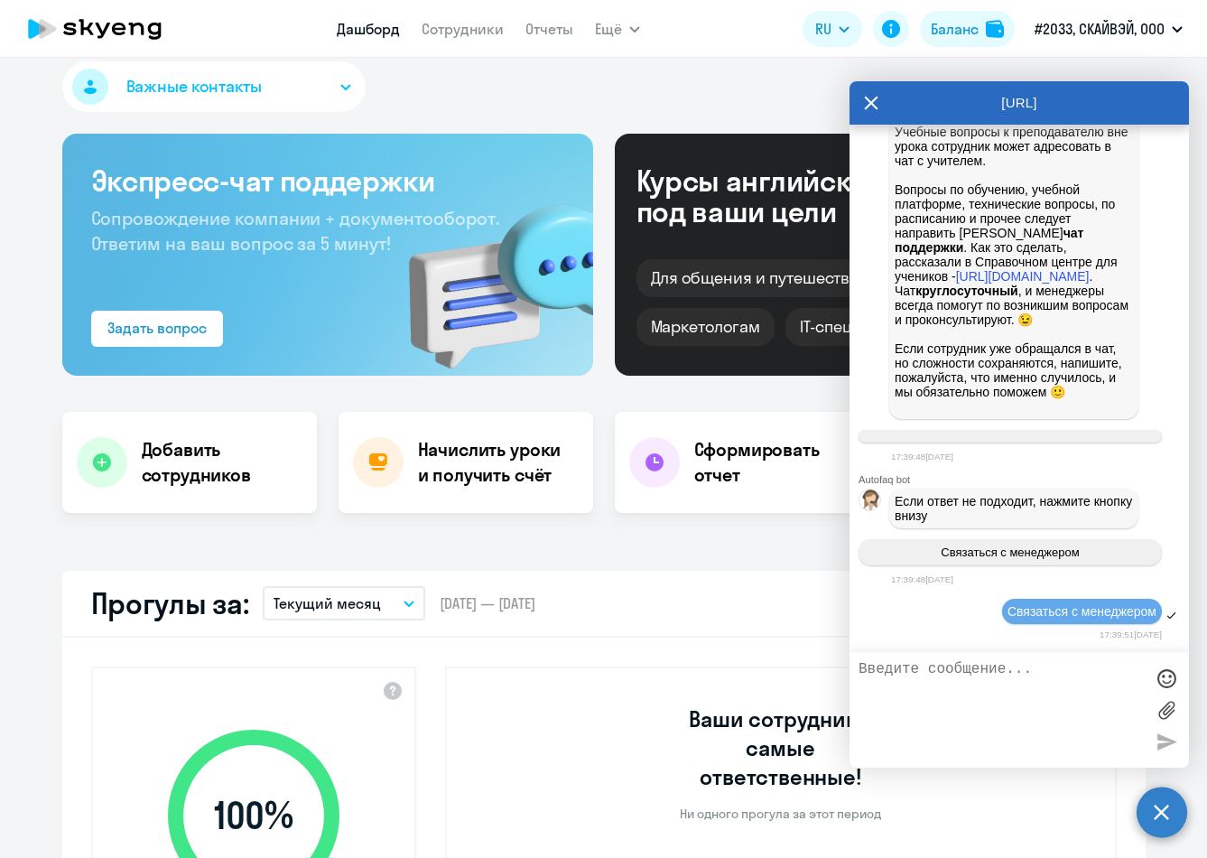
scroll to position [1756, 0]
click at [888, 692] on textarea at bounding box center [1001, 710] width 285 height 98
paste textarea "Необходимо подключить нового сотрудника. Есть ли [DEMOGRAPHIC_DATA] по бизнесу,…"
type textarea "Необходимо подключить нового сотрудника. Есть ли [DEMOGRAPHIC_DATA] по бизнесу,…"
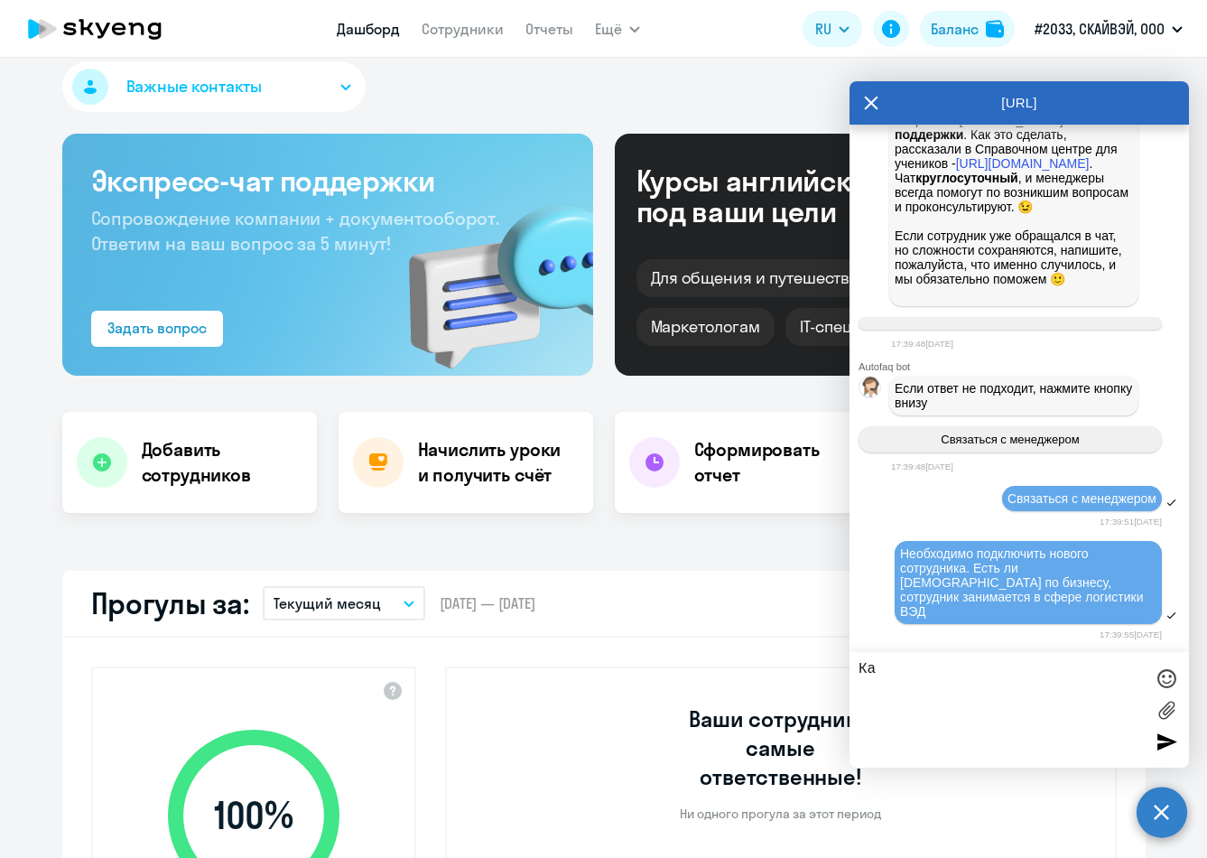
type textarea "[PERSON_NAME]"
type textarea "[PERSON_NAME] будет стоить урок?"
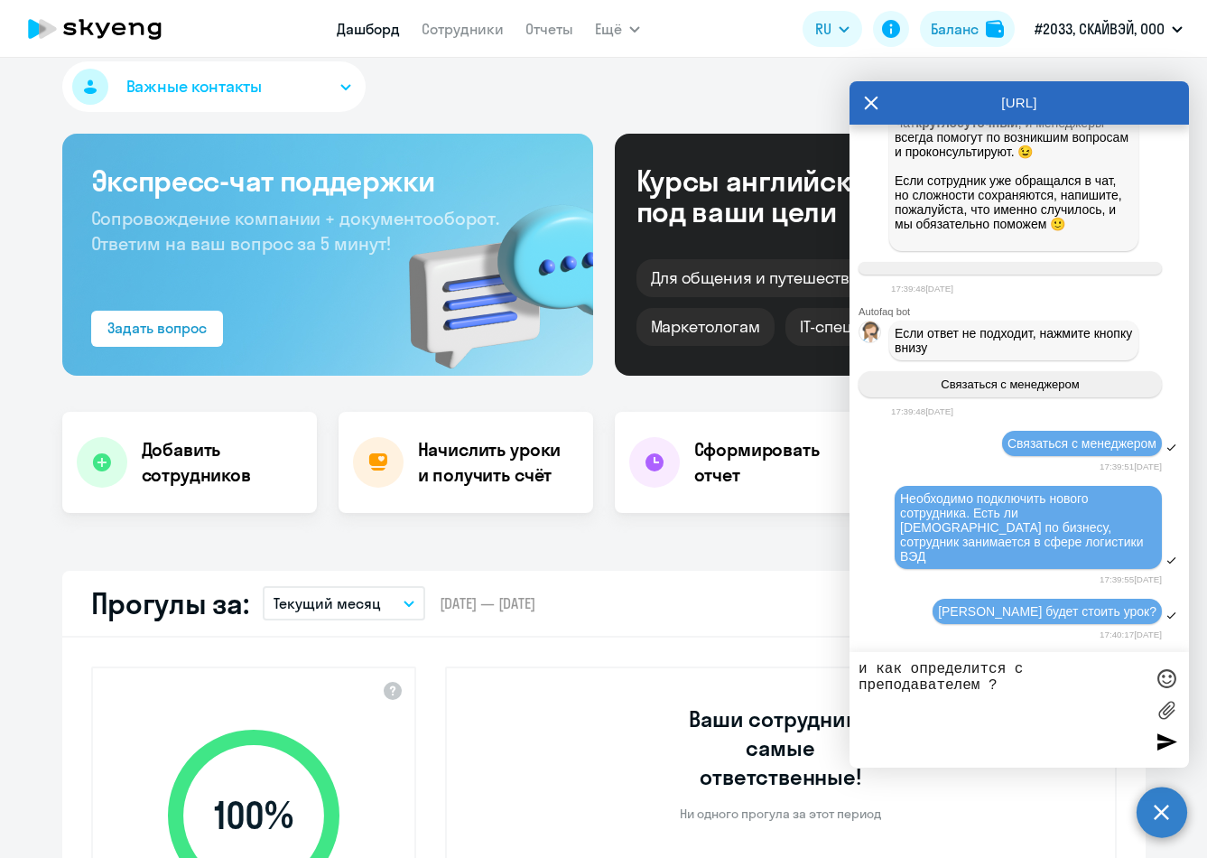
type textarea "и как определится с преподавателем ?"
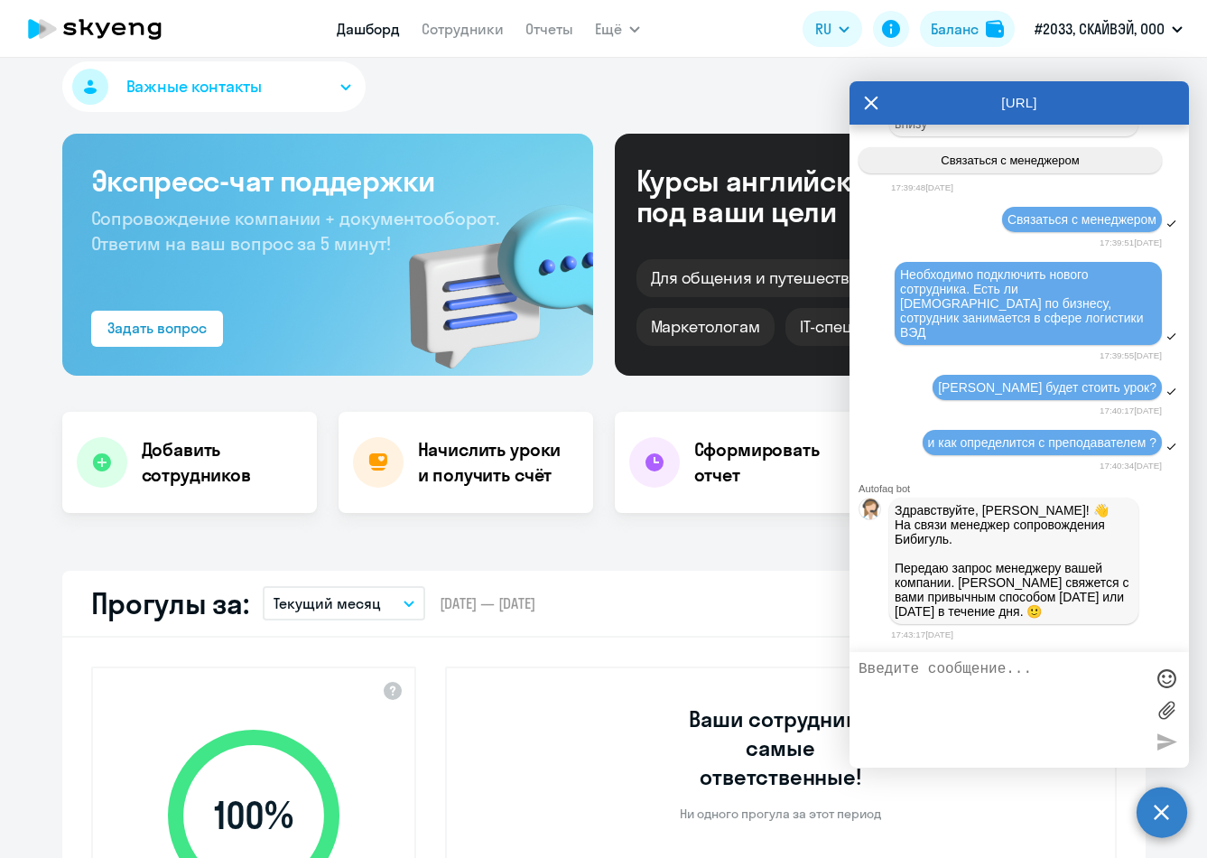
scroll to position [2139, 0]
